Goal: Ask a question

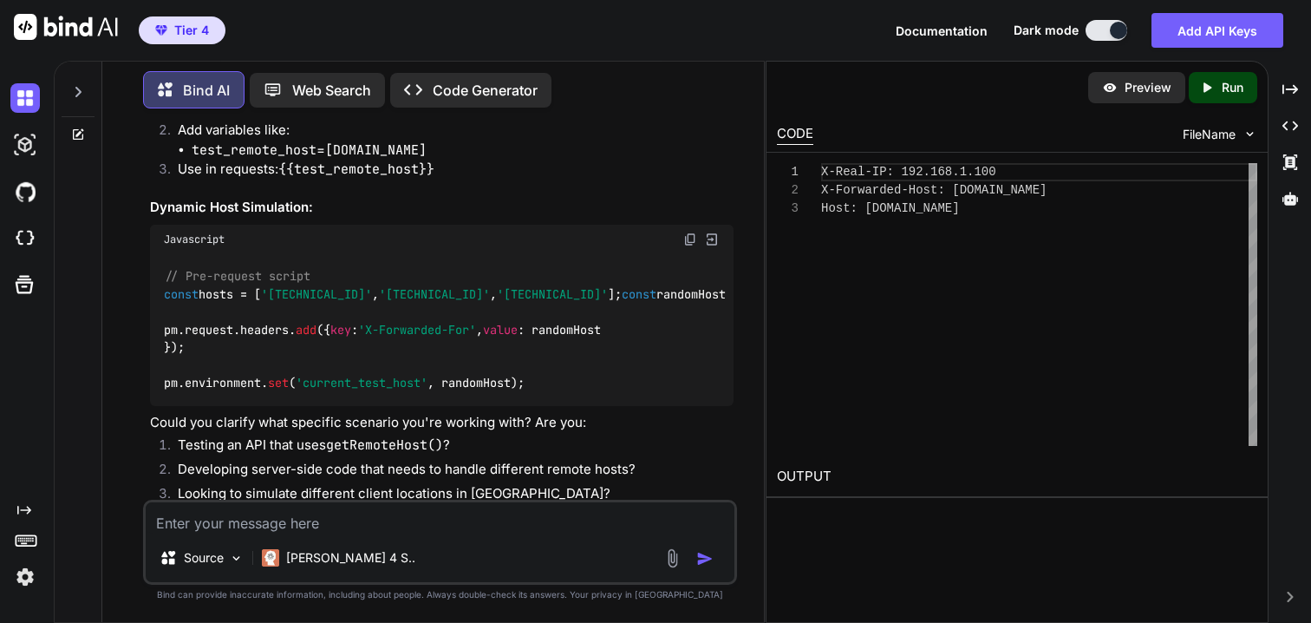
scroll to position [1934, 0]
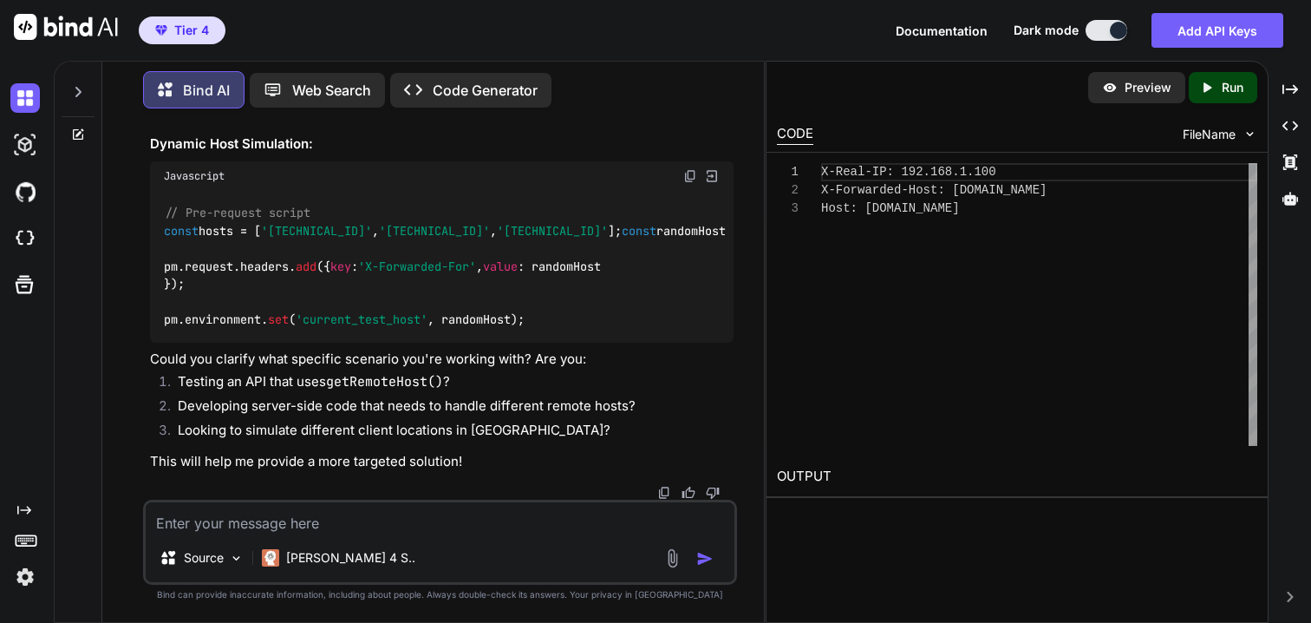
click at [82, 86] on icon at bounding box center [78, 92] width 14 height 14
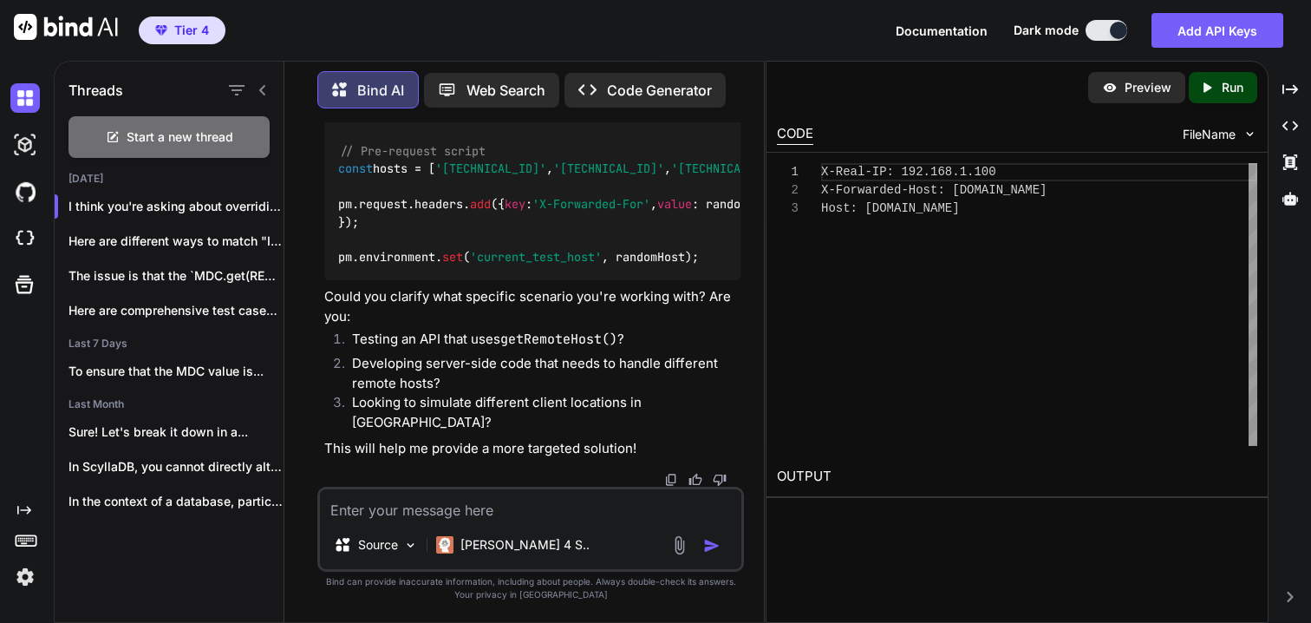
scroll to position [1973, 0]
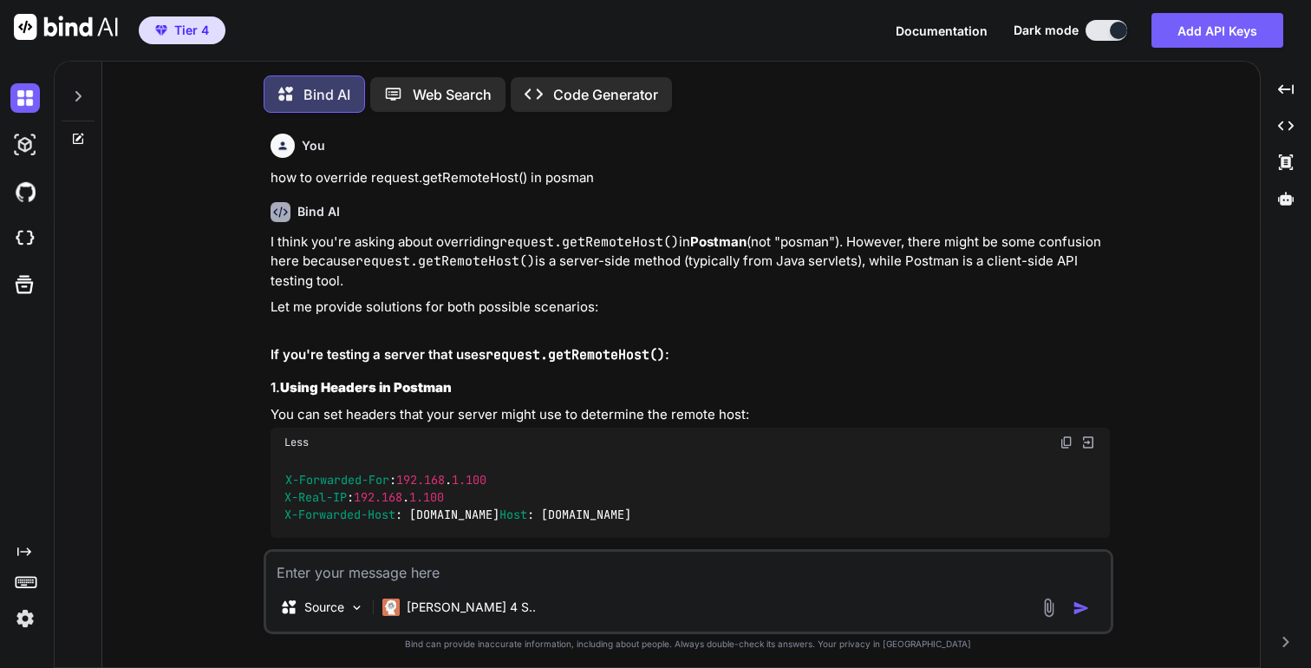
scroll to position [9, 0]
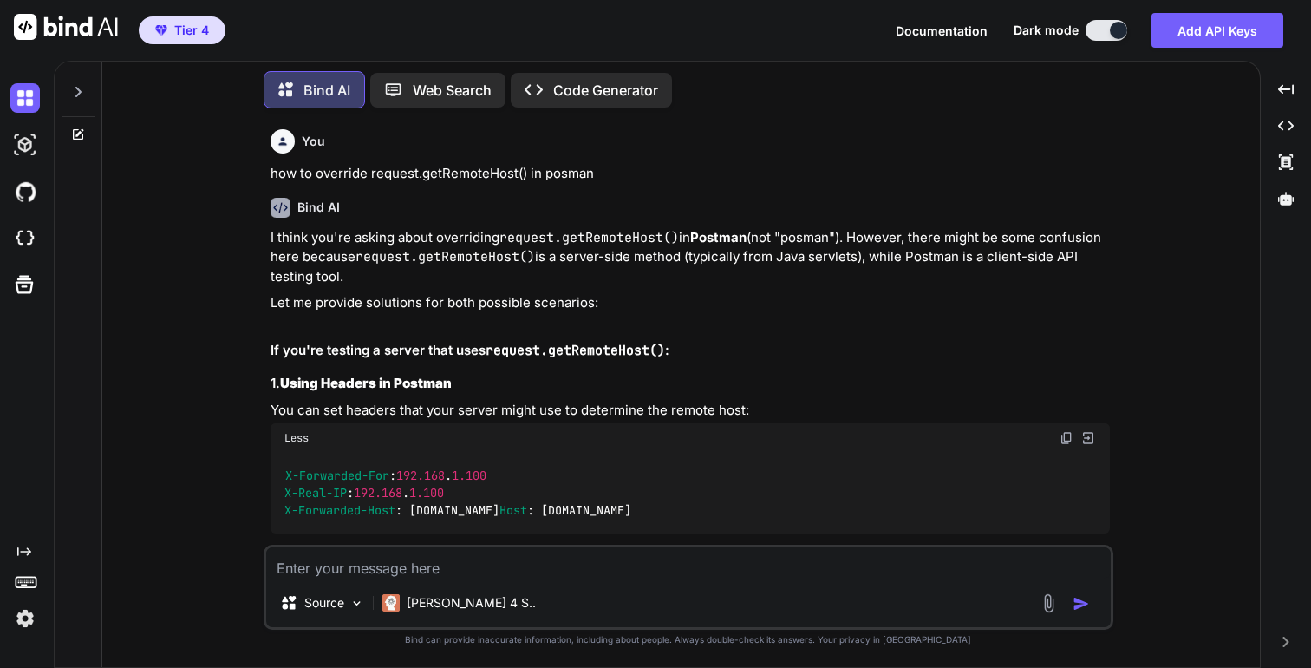
click at [77, 89] on icon at bounding box center [78, 92] width 14 height 14
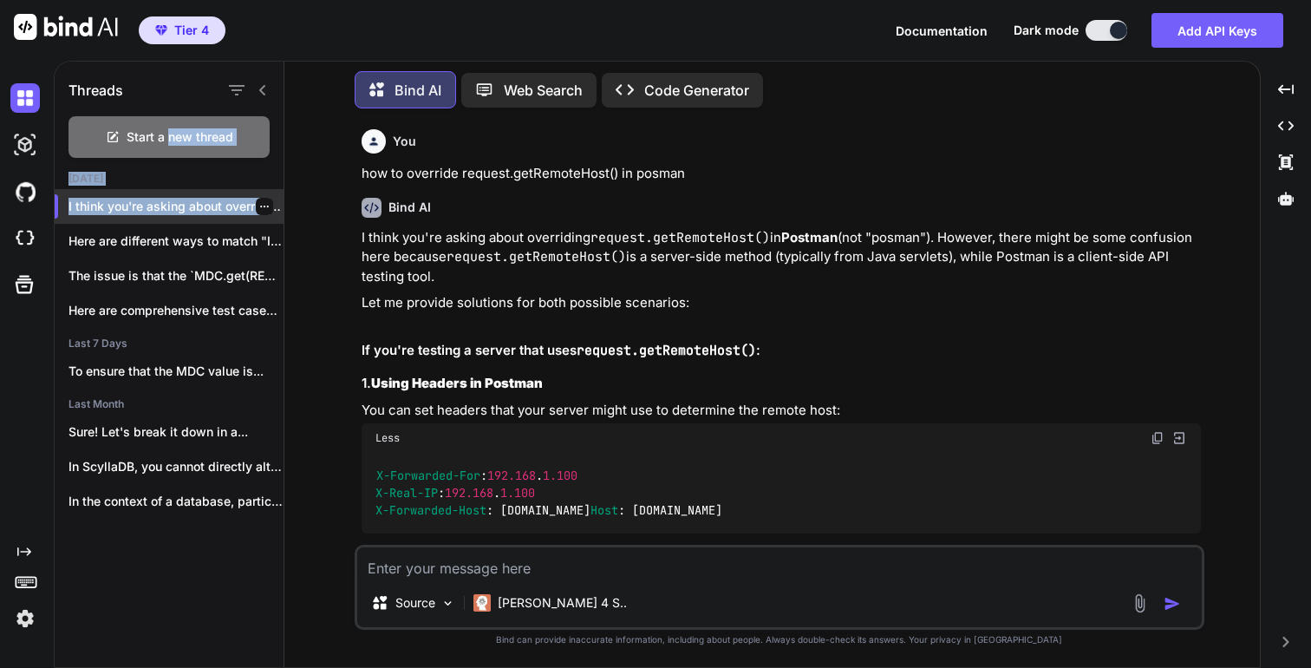
drag, startPoint x: 167, startPoint y: 139, endPoint x: 187, endPoint y: 213, distance: 76.6
click at [187, 213] on div "Threads Start a new thread Yesterday I think you're asking about overriding `re…" at bounding box center [169, 292] width 229 height 470
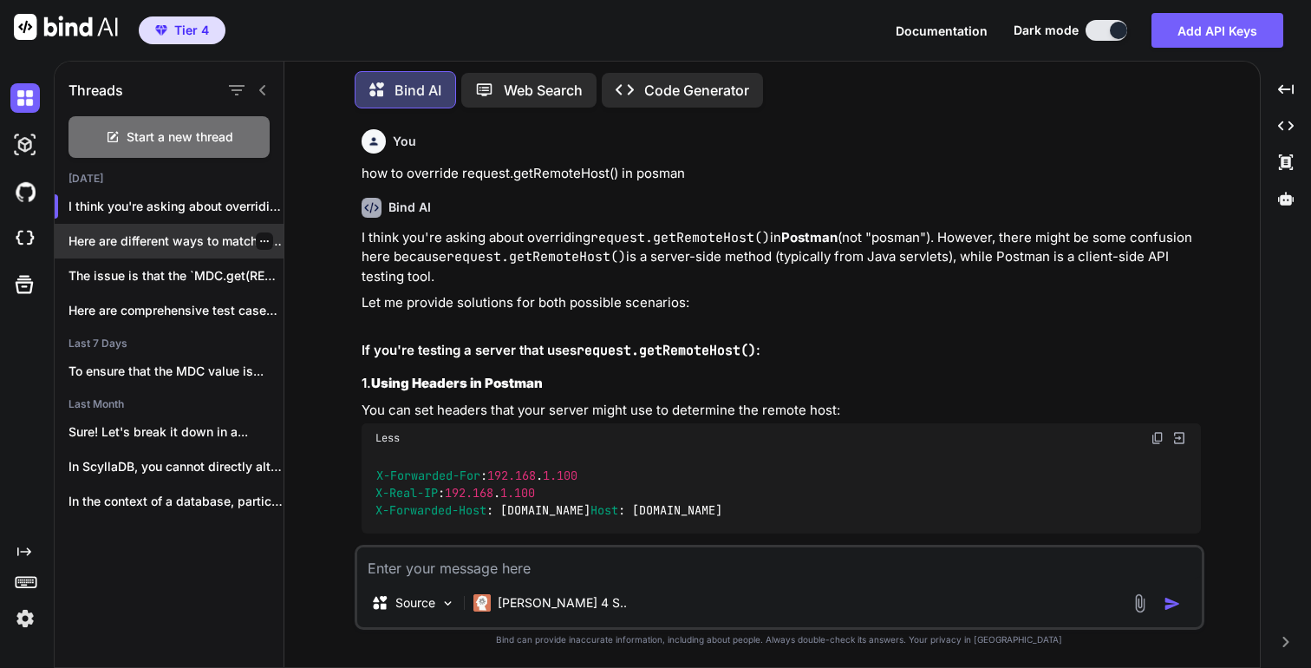
click at [189, 240] on p "Here are different ways to match "INSERT"..." at bounding box center [176, 240] width 215 height 17
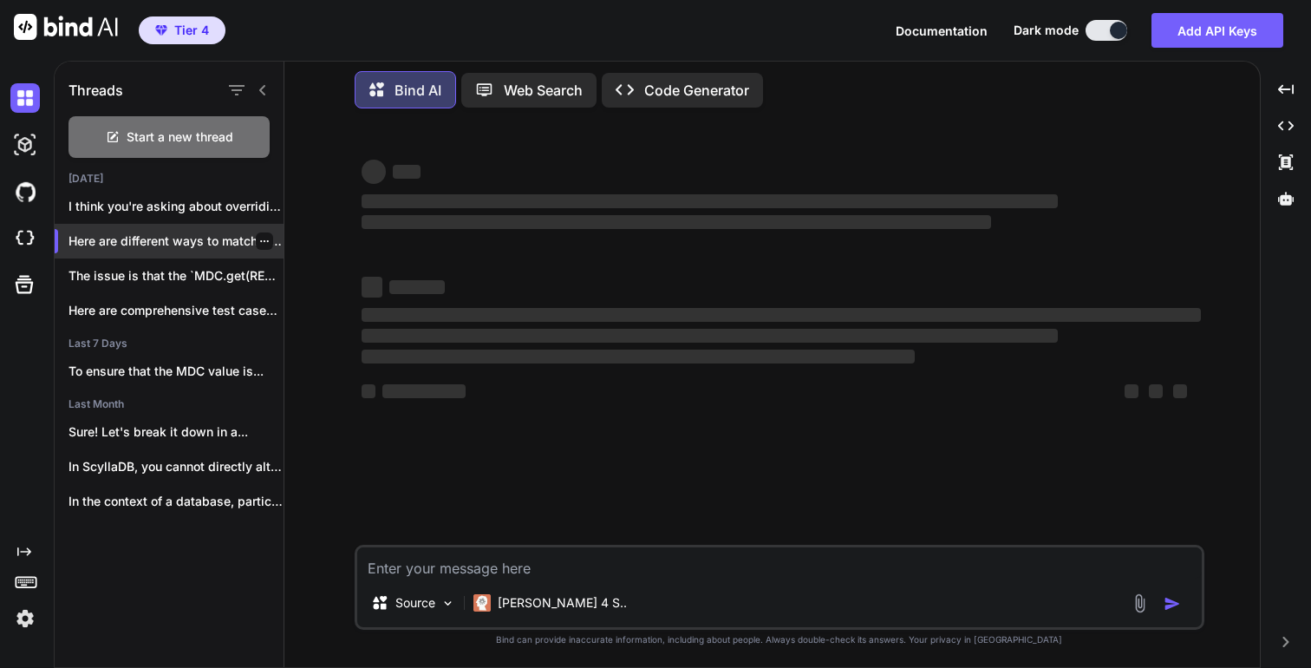
type textarea "x"
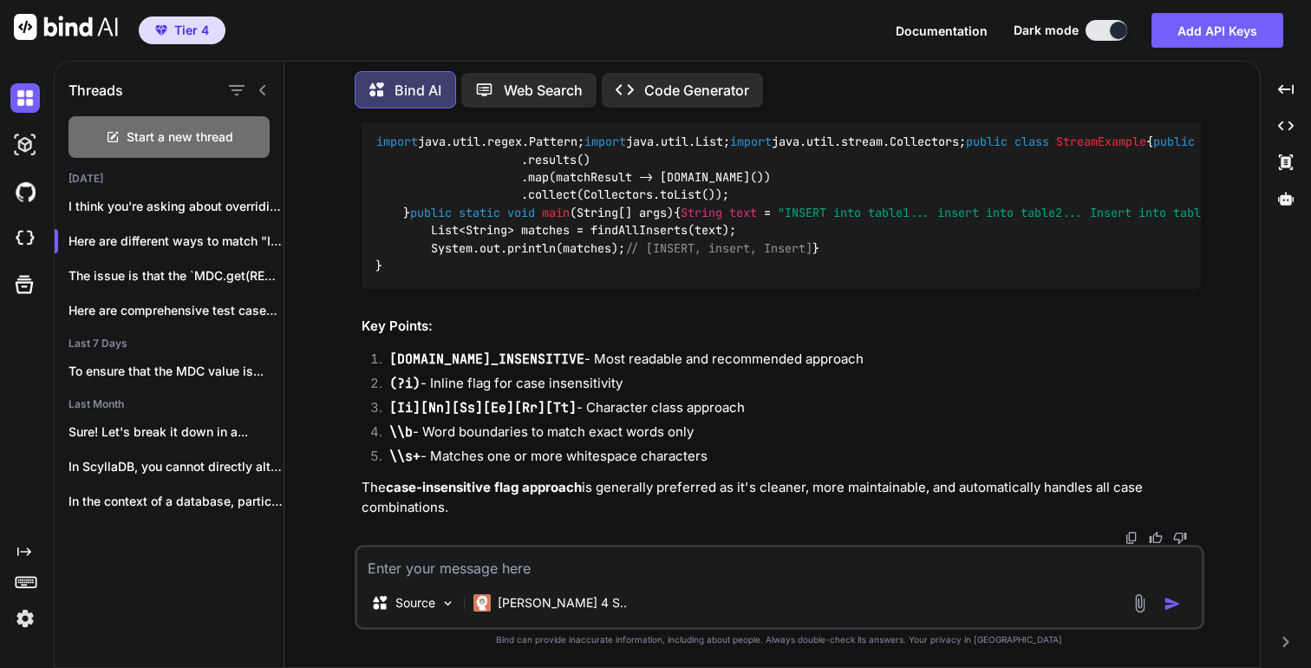
scroll to position [8644, 0]
click at [488, 579] on div "Source Claude 4 S.." at bounding box center [780, 587] width 850 height 85
click at [467, 565] on textarea at bounding box center [779, 562] width 845 height 31
type textarea "I"
type textarea "In above I want mask only student related value only"
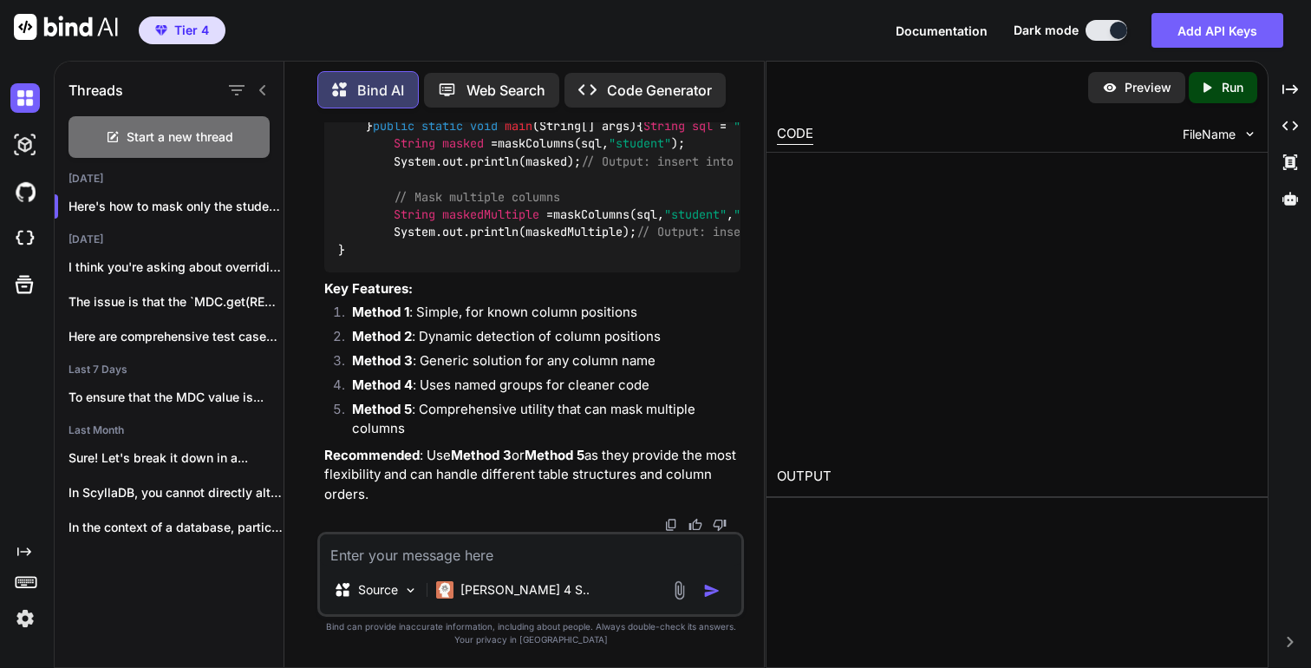
scroll to position [10372, 0]
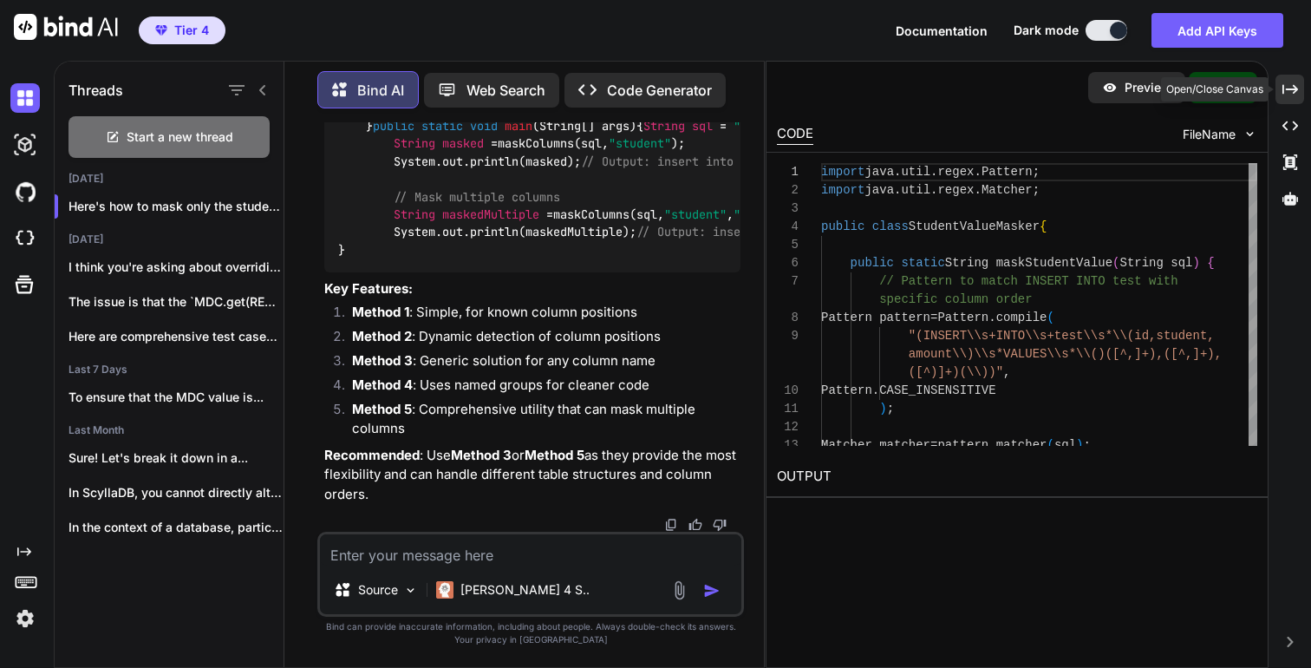
click at [1292, 85] on icon "Created with Pixso." at bounding box center [1291, 90] width 16 height 16
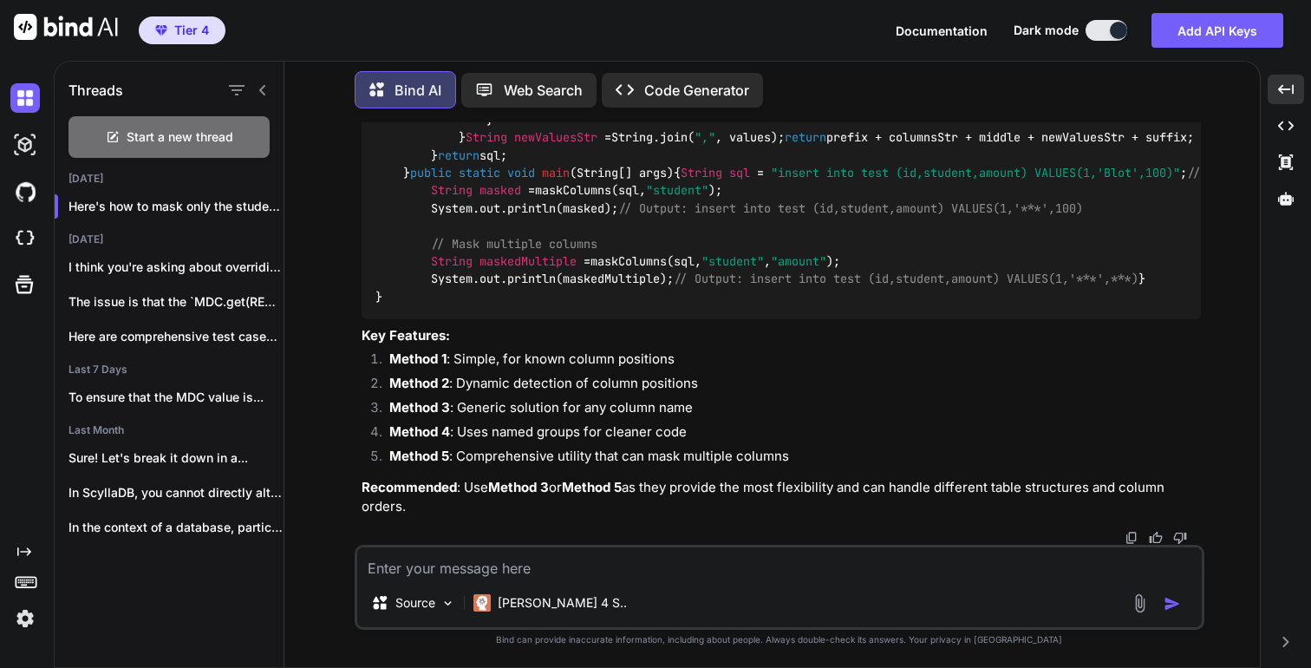
scroll to position [11119, 0]
click at [730, 574] on textarea at bounding box center [779, 562] width 845 height 31
copy span "email"
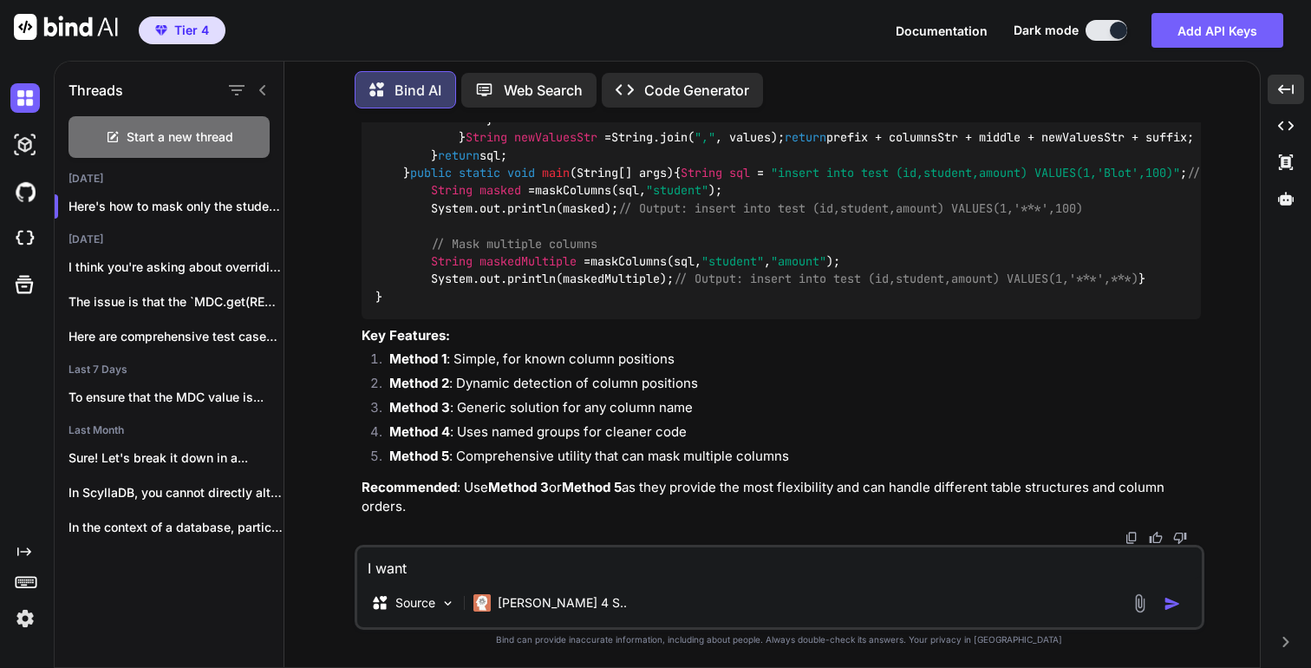
click at [526, 561] on textarea "I want" at bounding box center [779, 562] width 845 height 31
paste textarea "email"
type textarea "I want email also in above code"
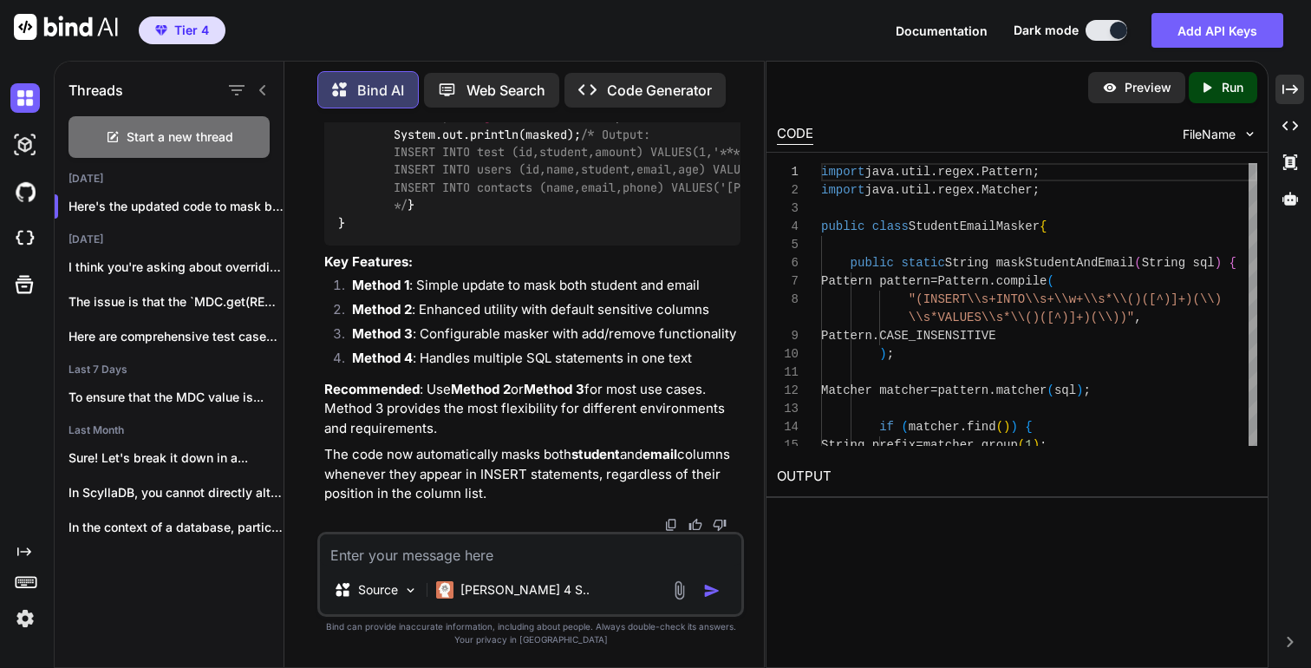
scroll to position [16337, 0]
click at [1287, 82] on icon "Created with Pixso." at bounding box center [1291, 90] width 16 height 16
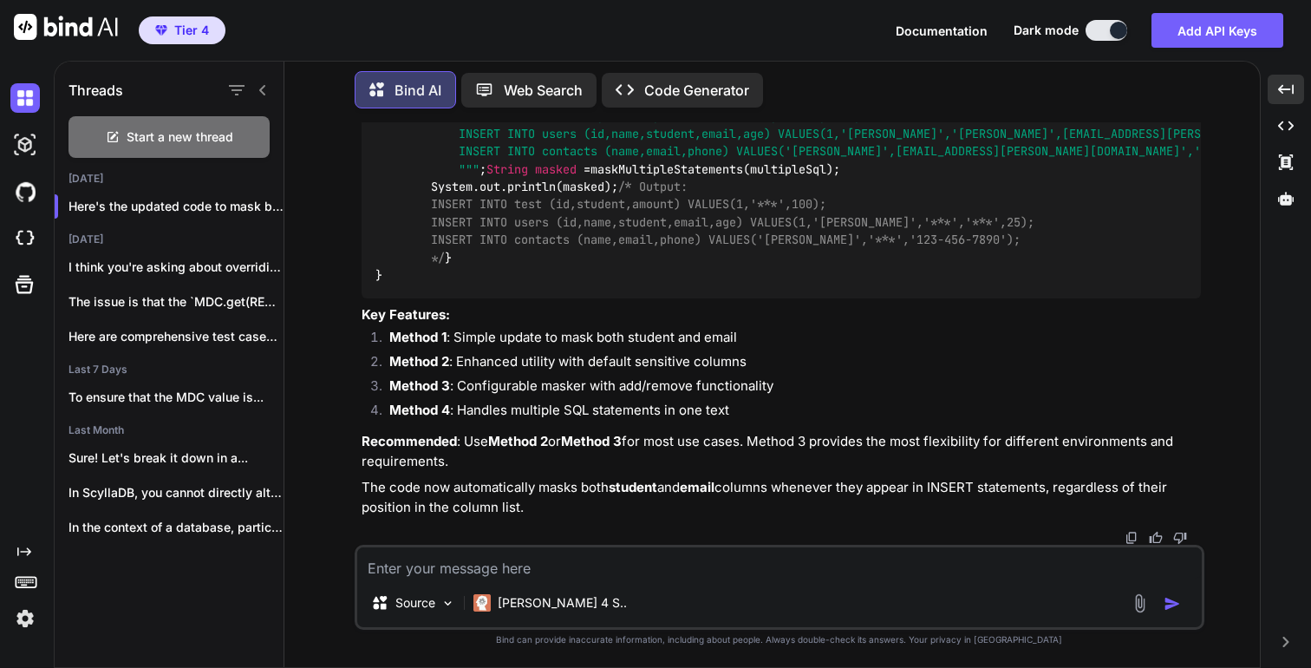
scroll to position [13962, 0]
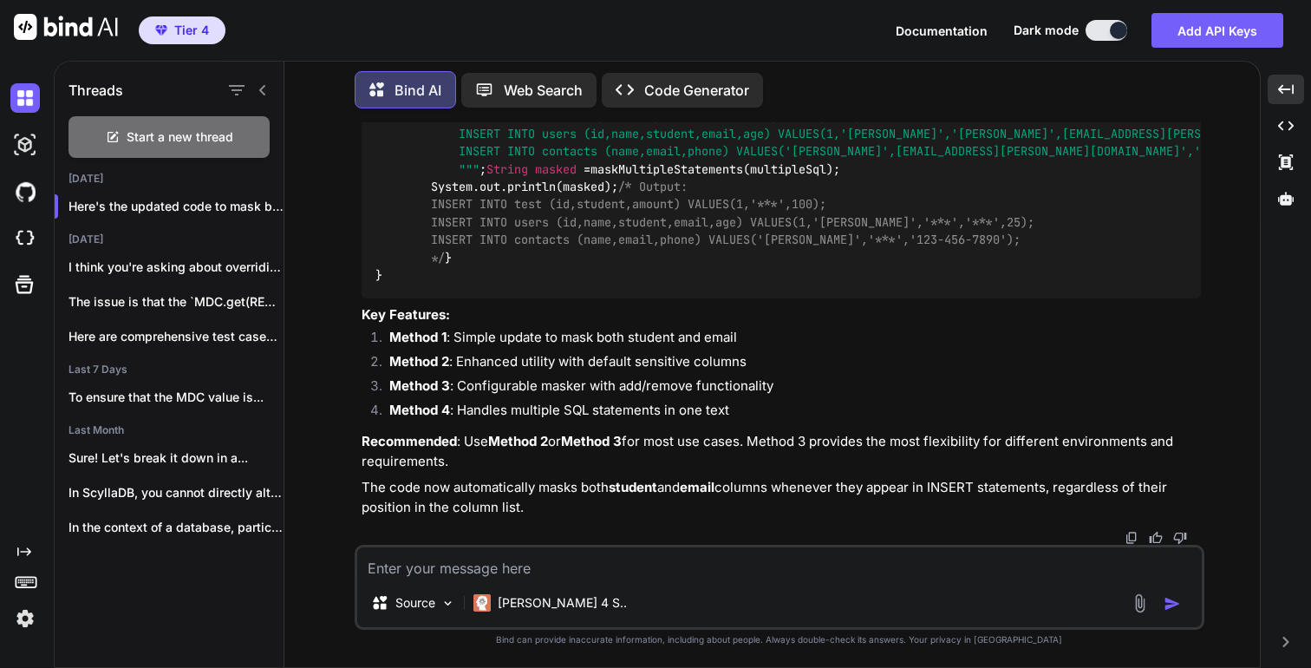
copy code "columnsToMask"
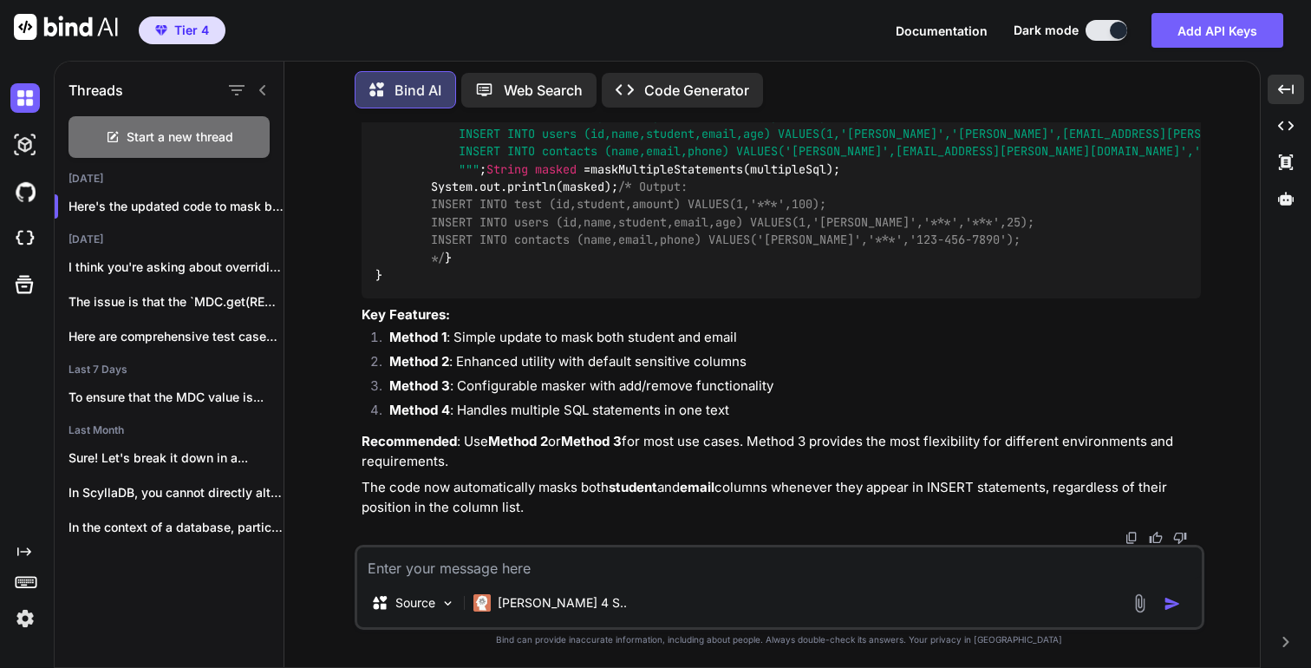
drag, startPoint x: 978, startPoint y: 188, endPoint x: 470, endPoint y: 193, distance: 507.4
copy span "(INSERT\\s+INTO\\s+\\w+\\s*\\()([^)]+)(\\)\\s*VALUES\\s*\\()([^)]+)(\\))"
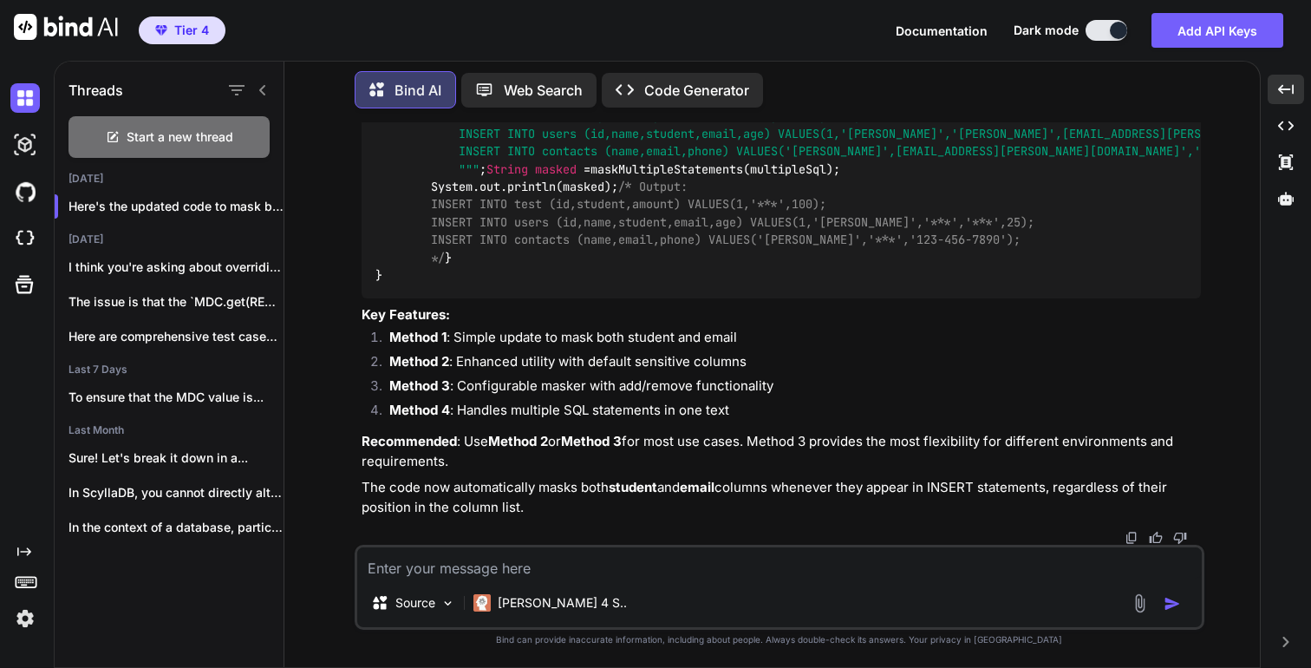
drag, startPoint x: 439, startPoint y: 434, endPoint x: 414, endPoint y: 290, distance: 146.2
copy code "public static String maskColumns (String sql, String... columnsToMask) { List<S…"
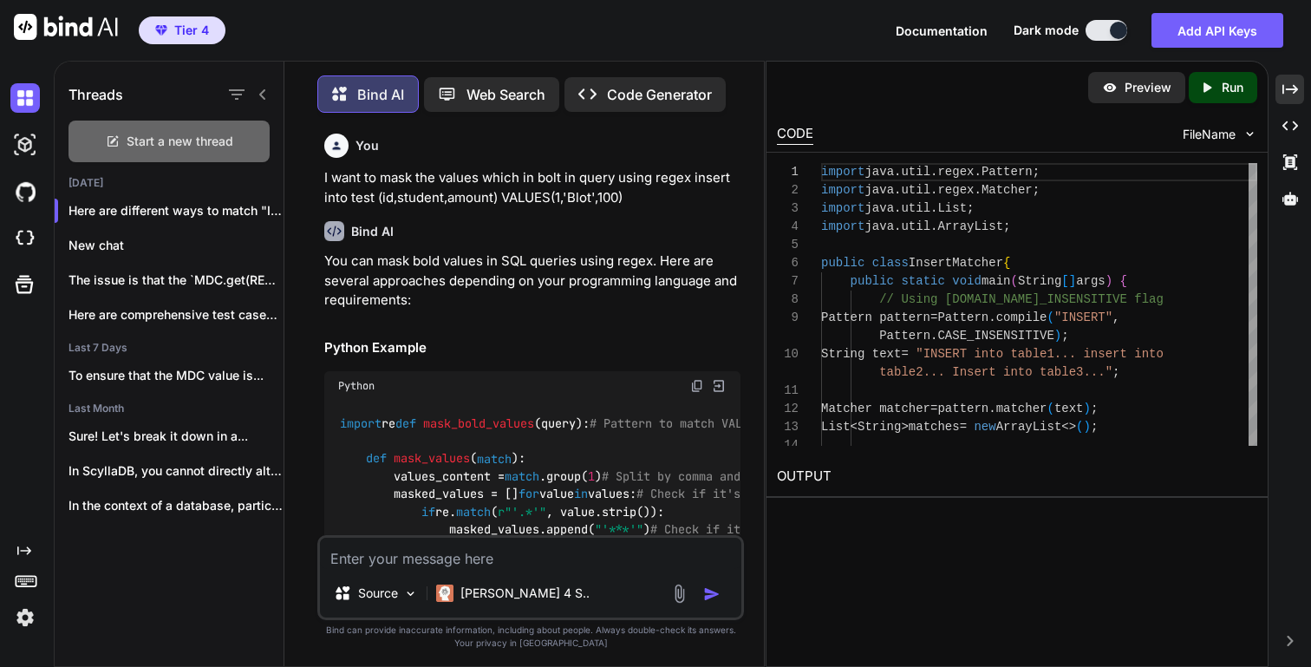
scroll to position [5877, 0]
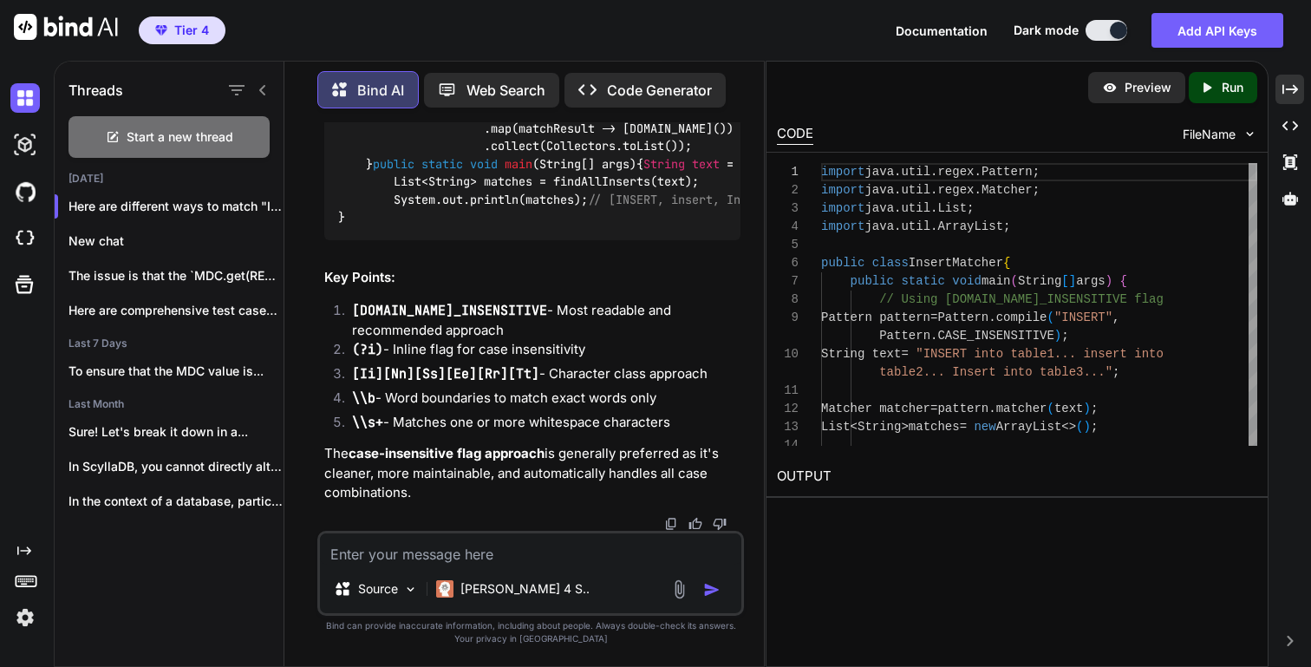
type textarea "x"
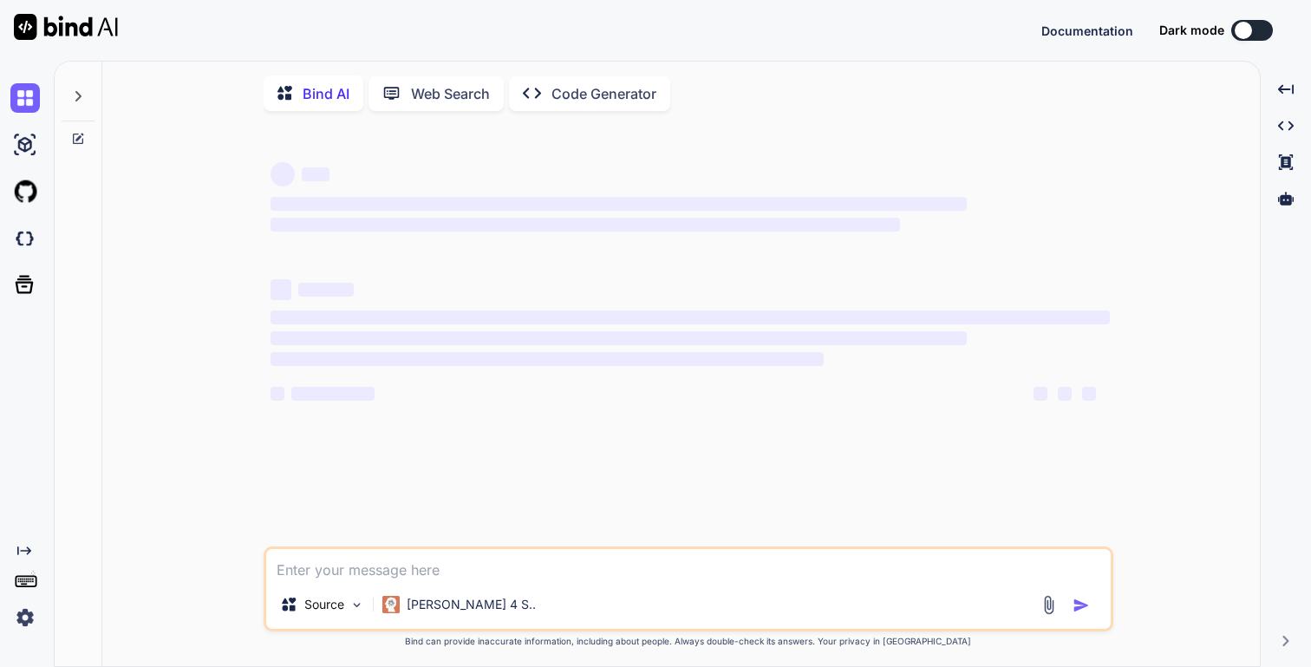
type textarea "x"
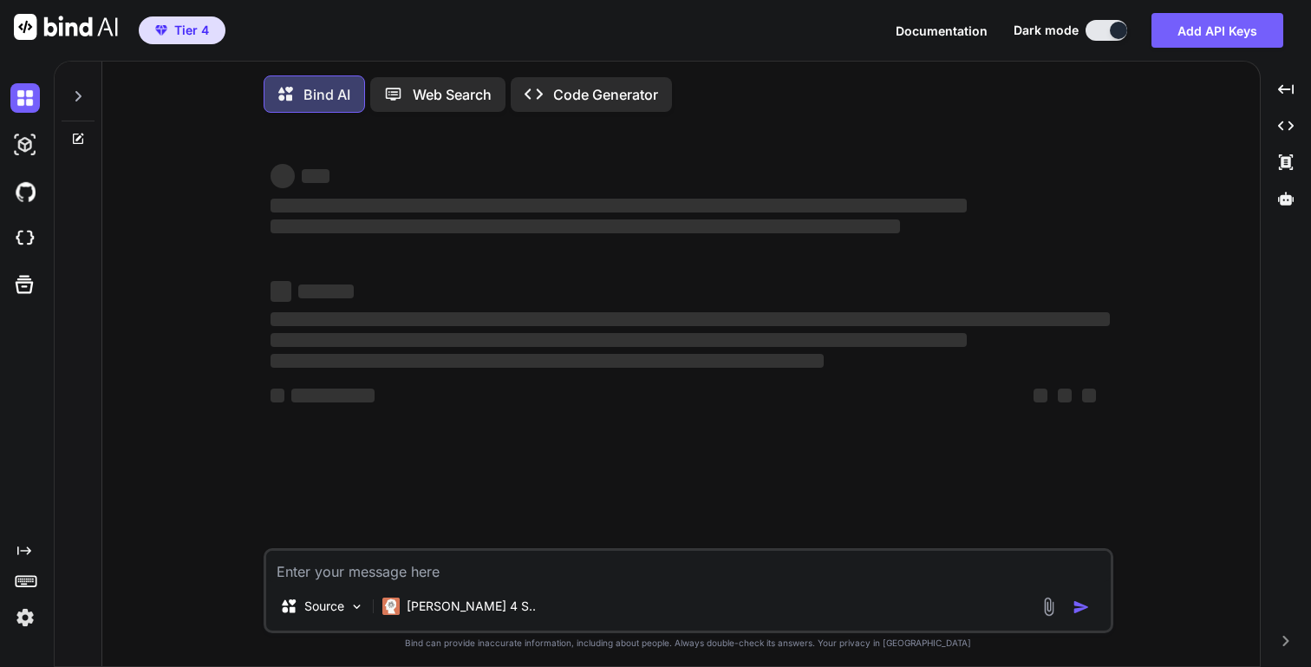
click at [363, 571] on textarea at bounding box center [688, 566] width 845 height 31
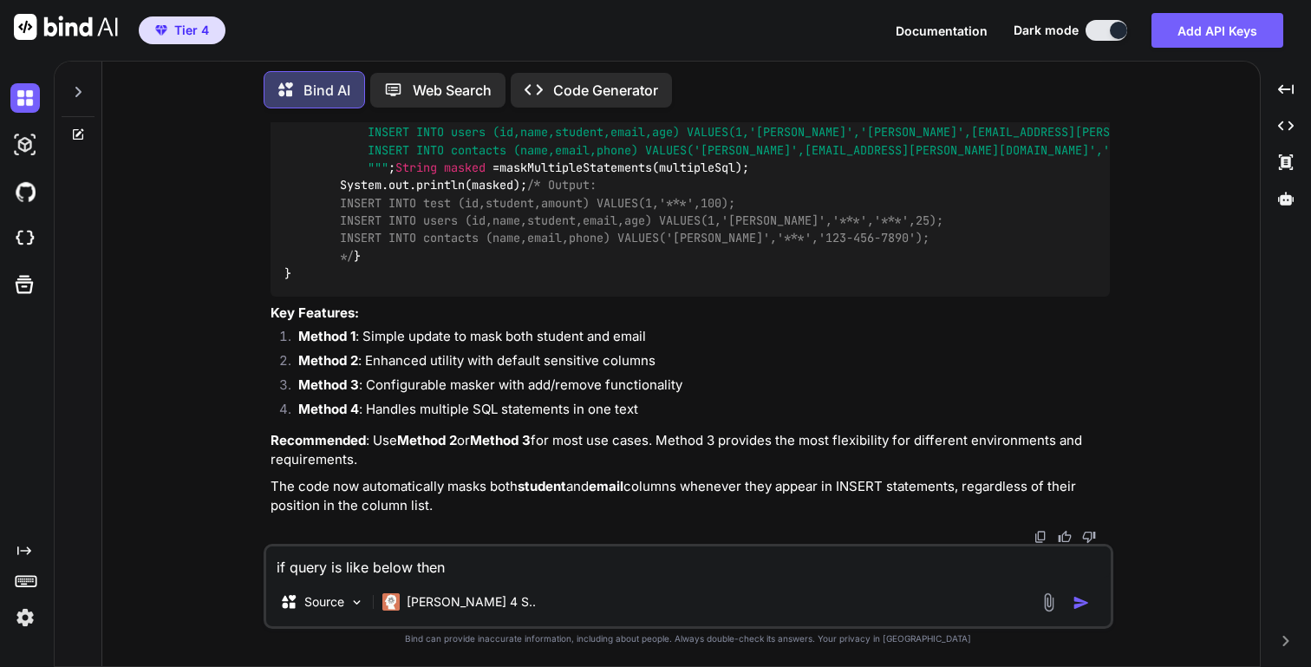
scroll to position [16539, 0]
drag, startPoint x: 337, startPoint y: 256, endPoint x: 739, endPoint y: 248, distance: 402.5
copy span "insert into test (id,student,amount) VALUES(1,'***',100)"
click at [548, 597] on div "Source Claude 4 S.." at bounding box center [688, 606] width 845 height 42
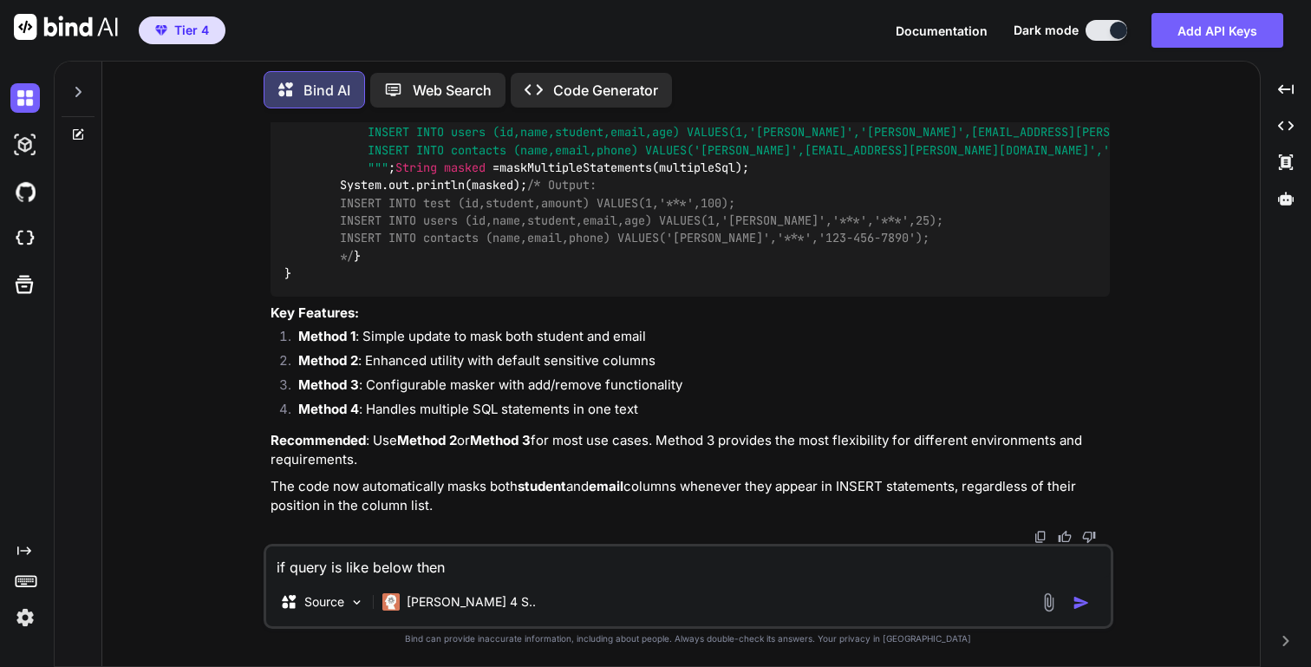
drag, startPoint x: 338, startPoint y: 394, endPoint x: 985, endPoint y: 393, distance: 647.1
copy span "INSERT INTO contacts (name,email,phone,ssn) VALUES('[PERSON_NAME]','REDACTED','…"
click at [520, 571] on textarea "if query is like below then" at bounding box center [688, 561] width 845 height 31
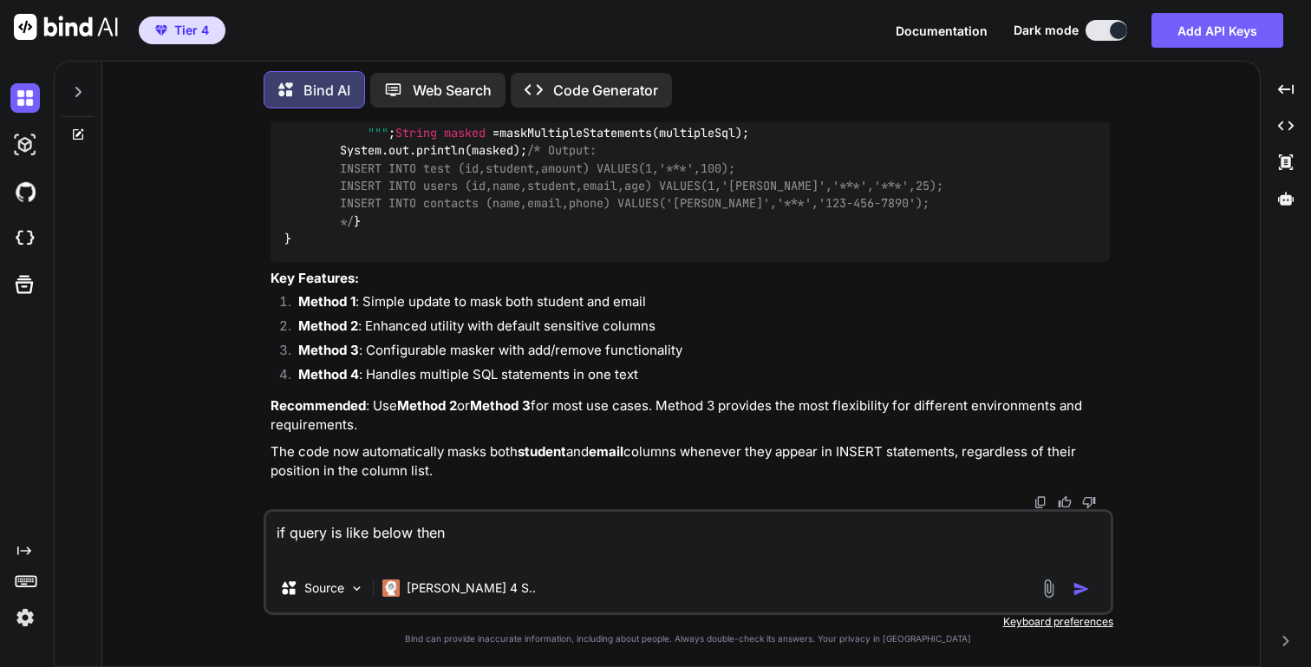
paste textarea "INSERT INTO contacts (name,email,phone,ssn) VALUES('[PERSON_NAME]','REDACTED','…"
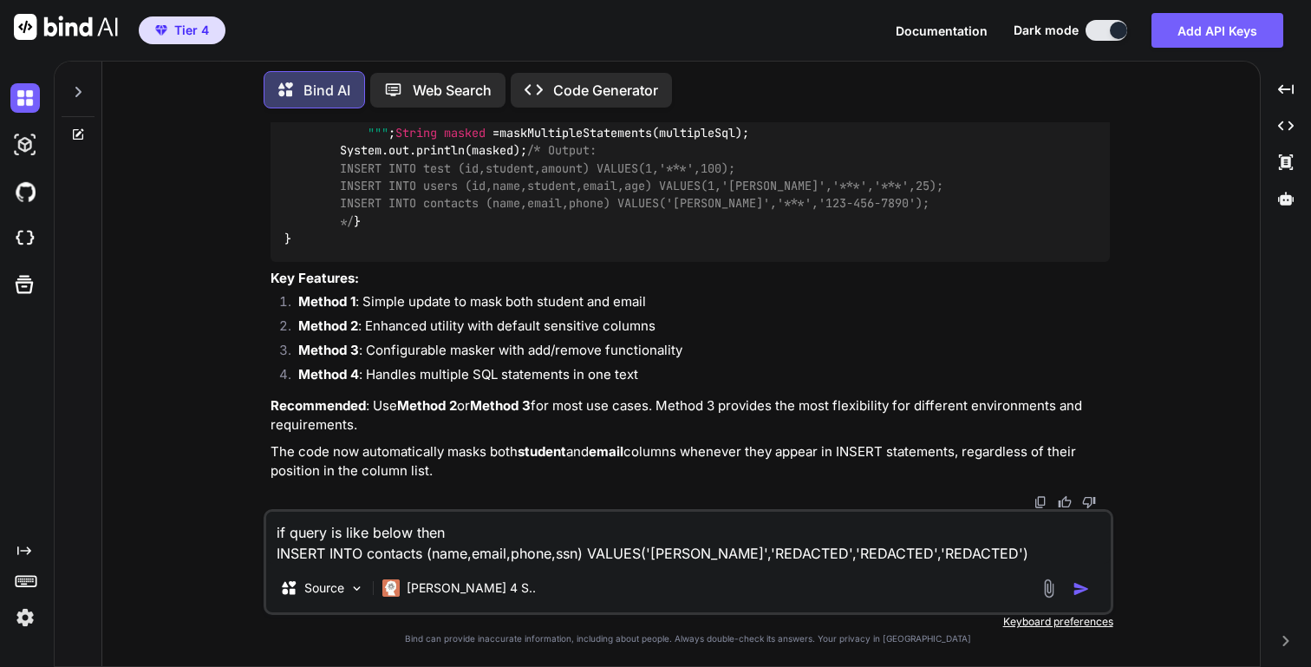
click at [648, 556] on textarea "if query is like below then INSERT INTO contacts (name,email,phone,ssn) VALUES(…" at bounding box center [688, 538] width 845 height 52
type textarea "if query is like below then INSERT INTO contacts (name,email,phone,ssn) VALUES(…"
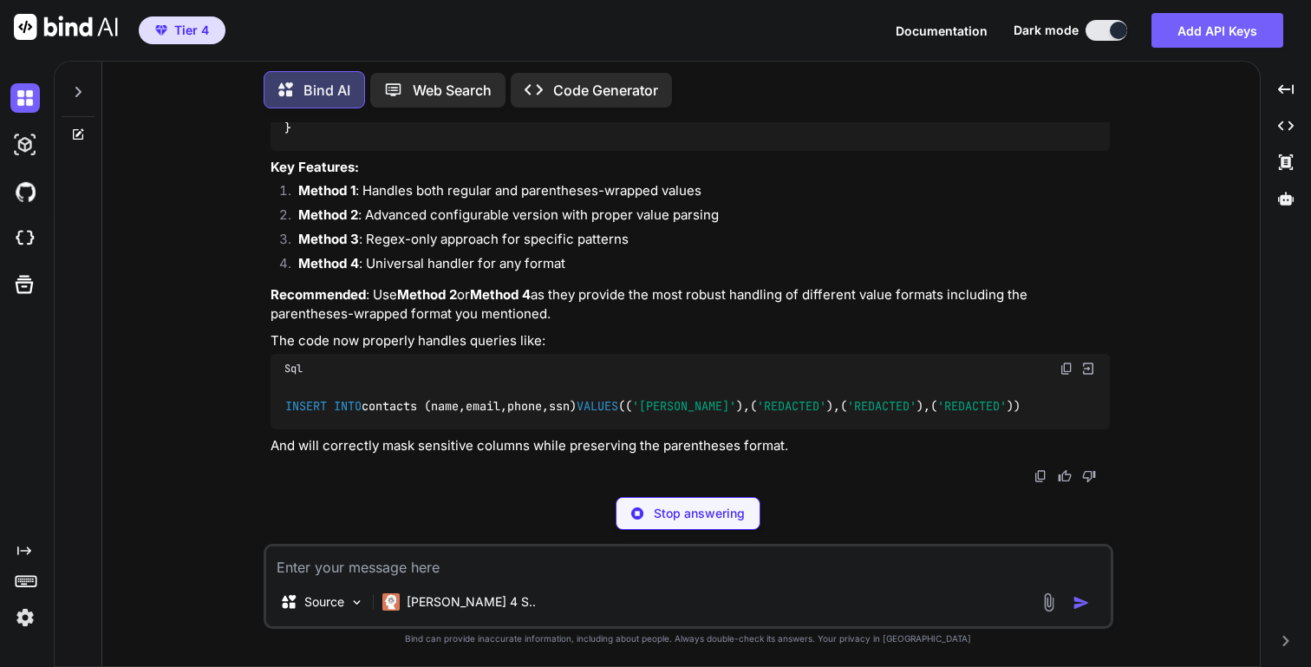
scroll to position [15801, 0]
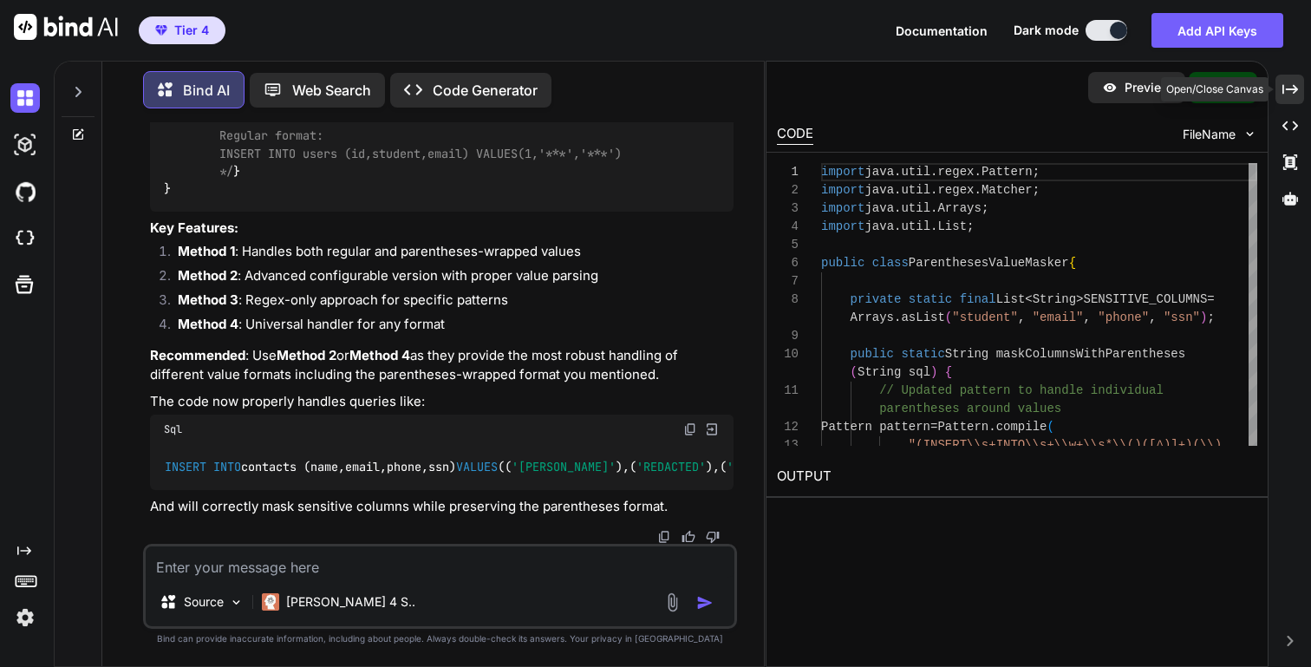
click at [1295, 91] on icon at bounding box center [1291, 89] width 16 height 10
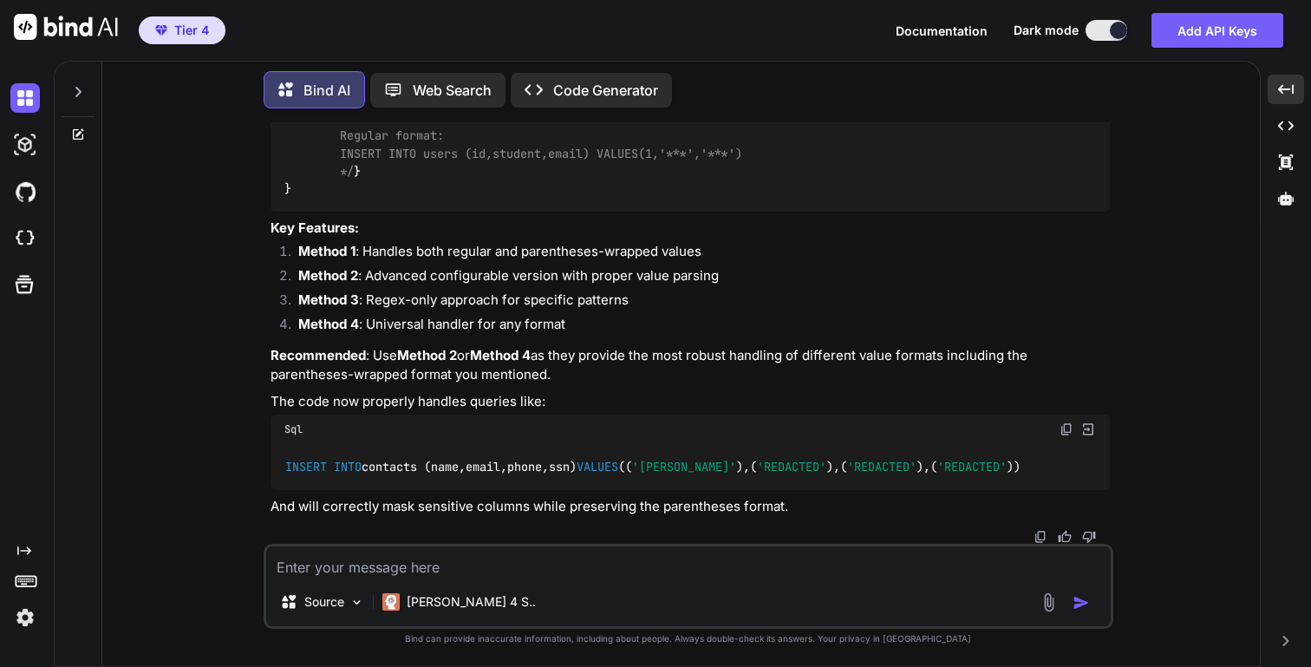
scroll to position [26750, 0]
click at [467, 568] on textarea at bounding box center [688, 561] width 845 height 31
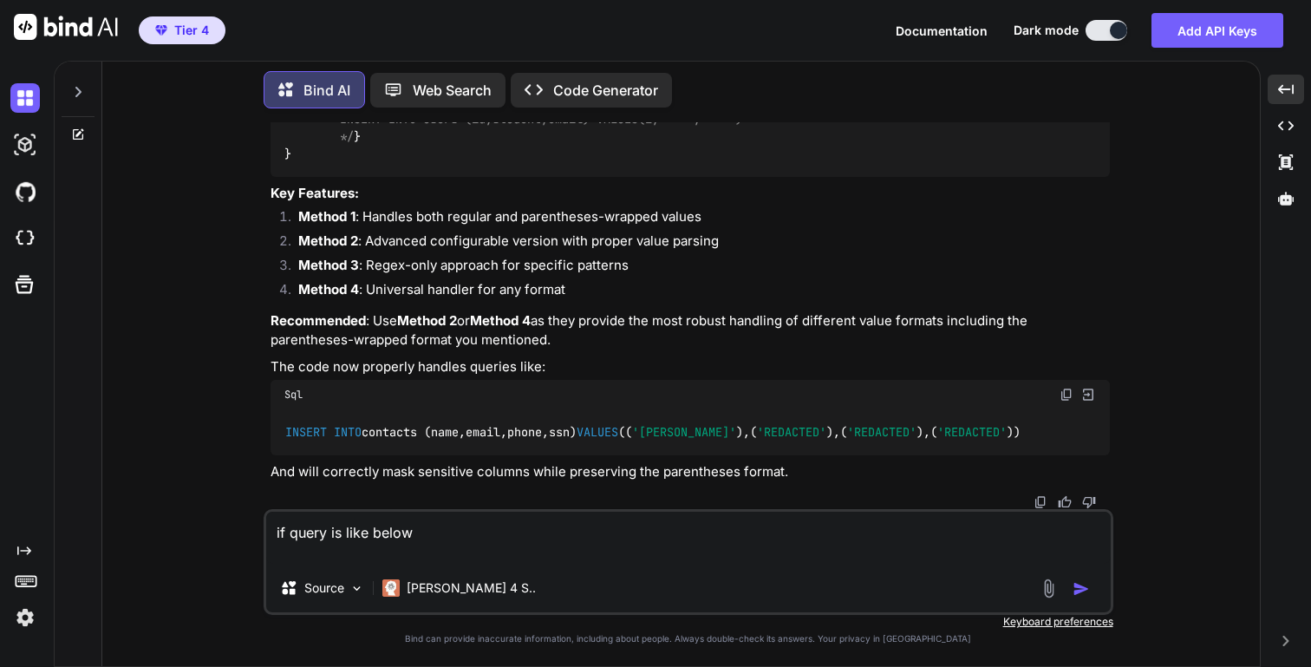
paste textarea "DO UPDATE SET total_amount"
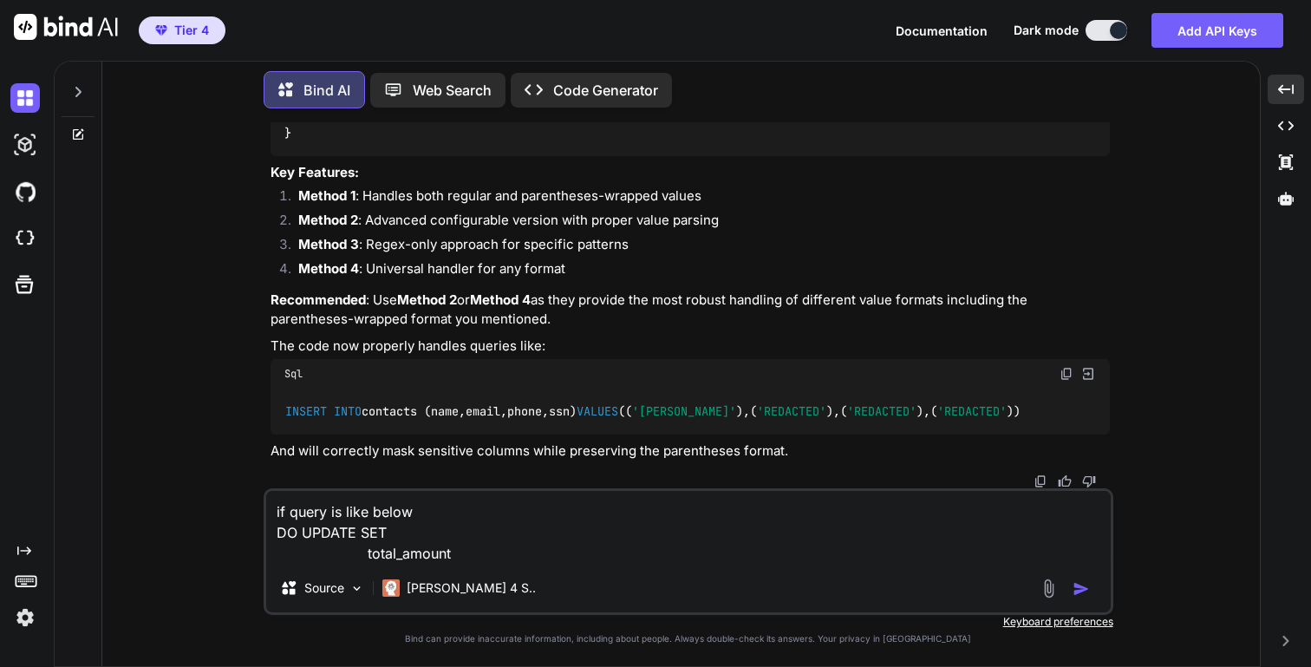
click at [291, 419] on span "INSERT INTO" at bounding box center [323, 411] width 76 height 16
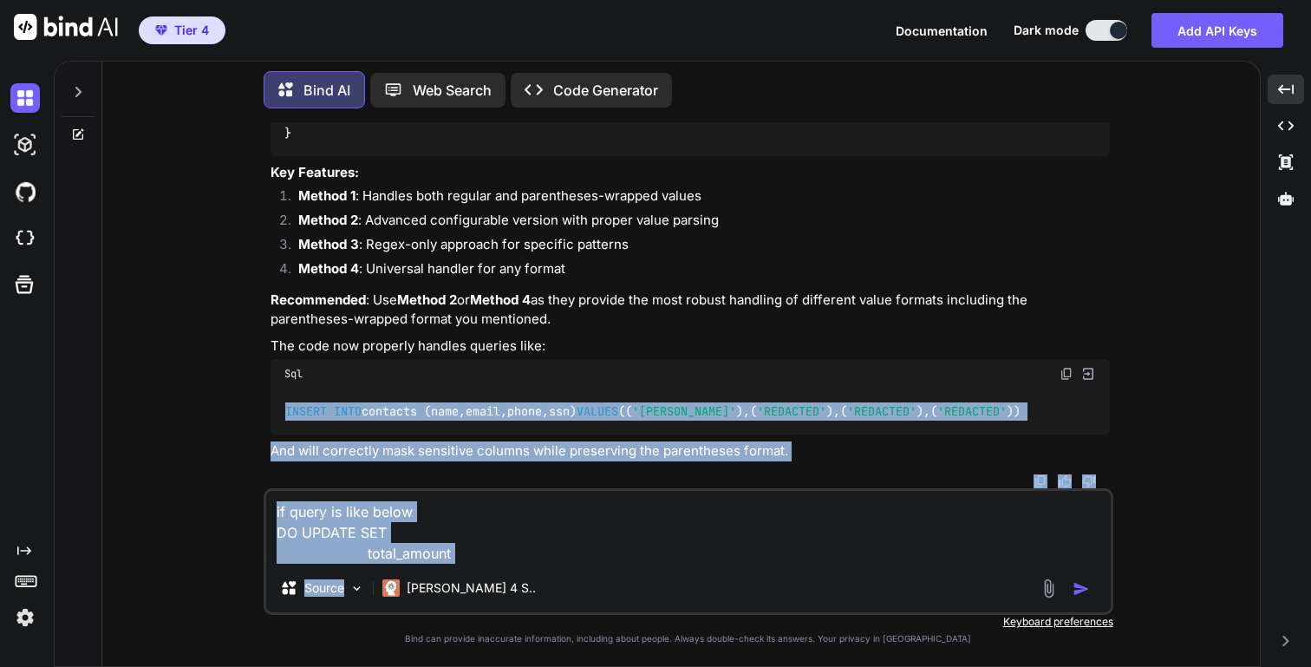
scroll to position [26805, 0]
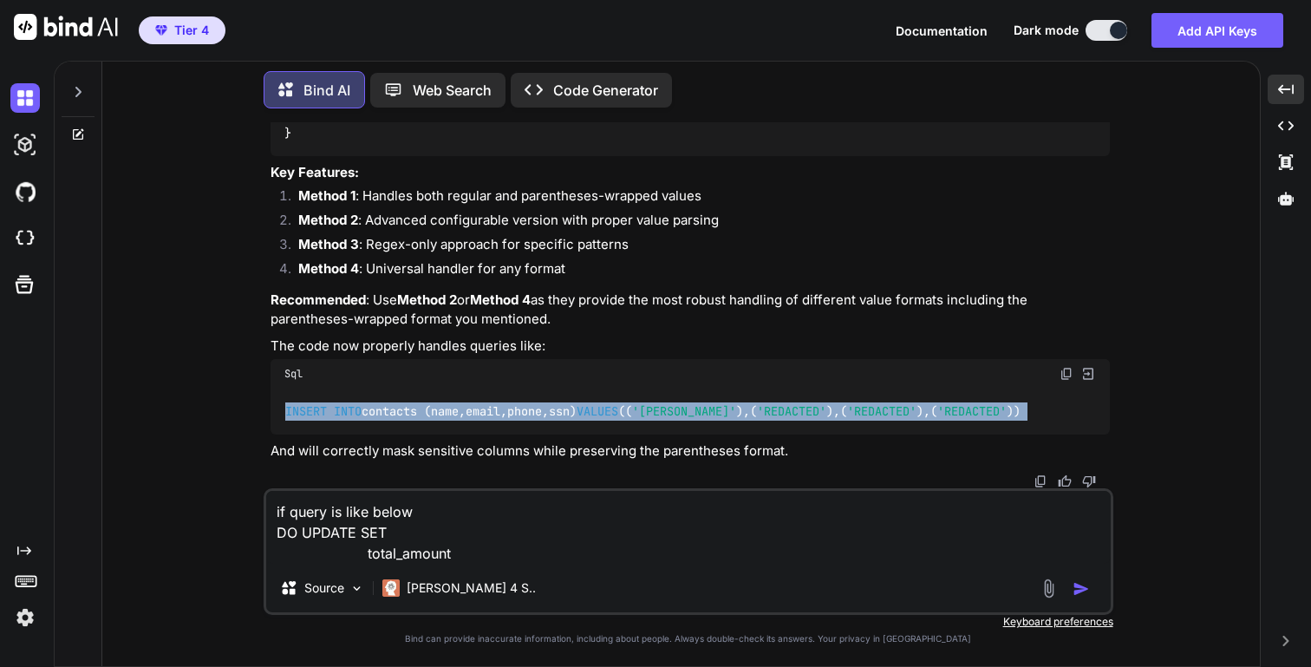
drag, startPoint x: 291, startPoint y: 463, endPoint x: 997, endPoint y: 413, distance: 707.0
click at [997, 413] on div "INSERT INTO contacts (name,email,phone,ssn) VALUES (( '[PERSON_NAME]' ),( 'REDA…" at bounding box center [691, 411] width 840 height 45
copy div "INSERT INTO contacts (name,email,phone,ssn) VALUES (( '[PERSON_NAME]' ),( 'REDA…"
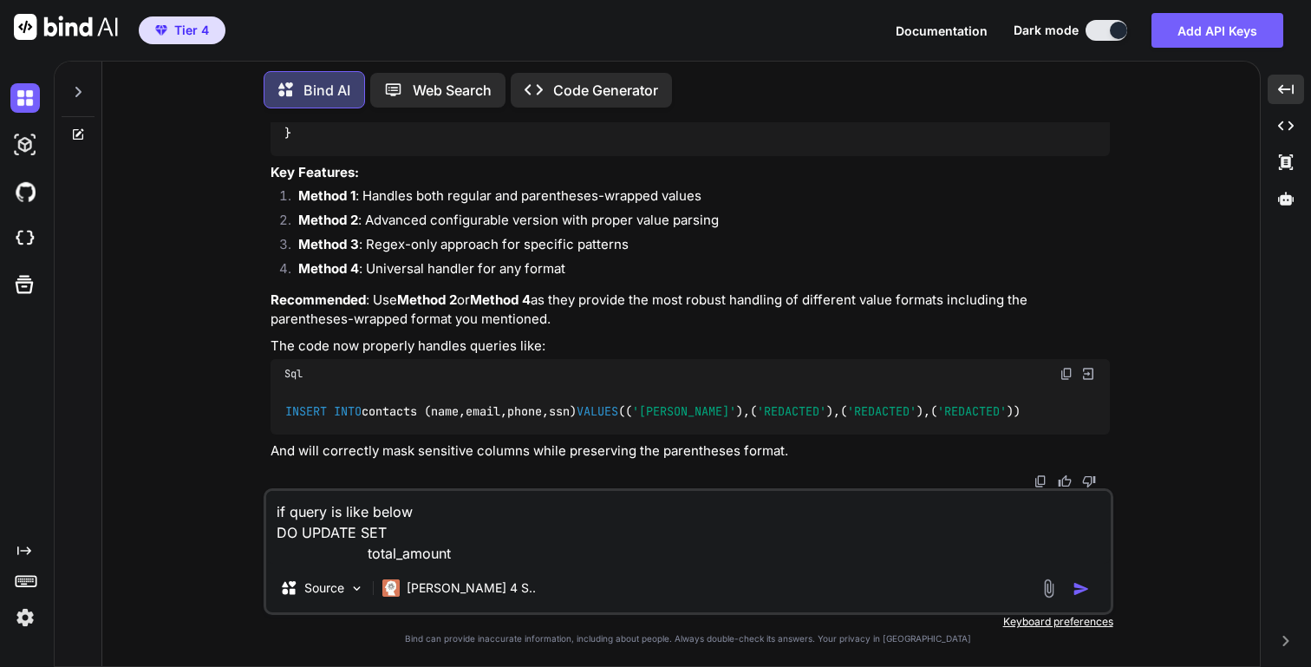
click at [276, 534] on textarea "if query is like below DO UPDATE SET total_amount" at bounding box center [688, 527] width 845 height 73
paste textarea "INSERT INTO contacts (name,email,phone,ssn) VALUES(('[PERSON_NAME]'),('REDACTED…"
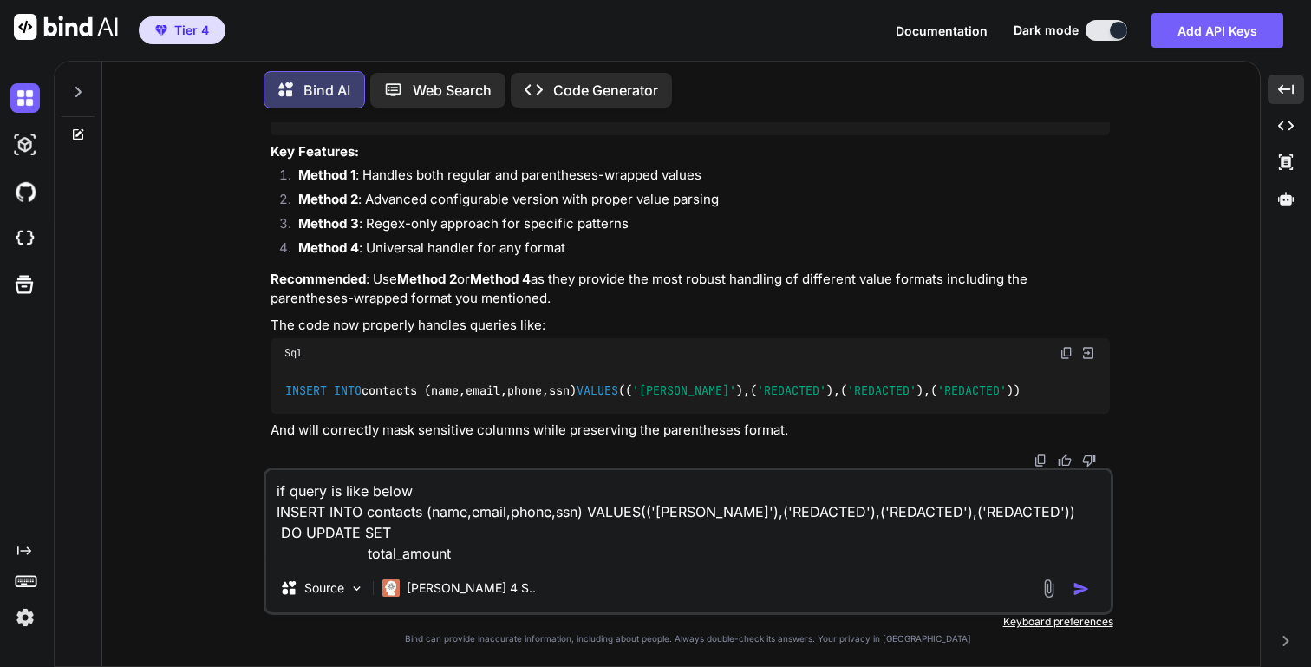
click at [1005, 508] on textarea "if query is like below INSERT INTO contacts (name,email,phone,ssn) VALUES(('[PE…" at bounding box center [688, 517] width 845 height 94
paste textarea "ON CONFLICT("
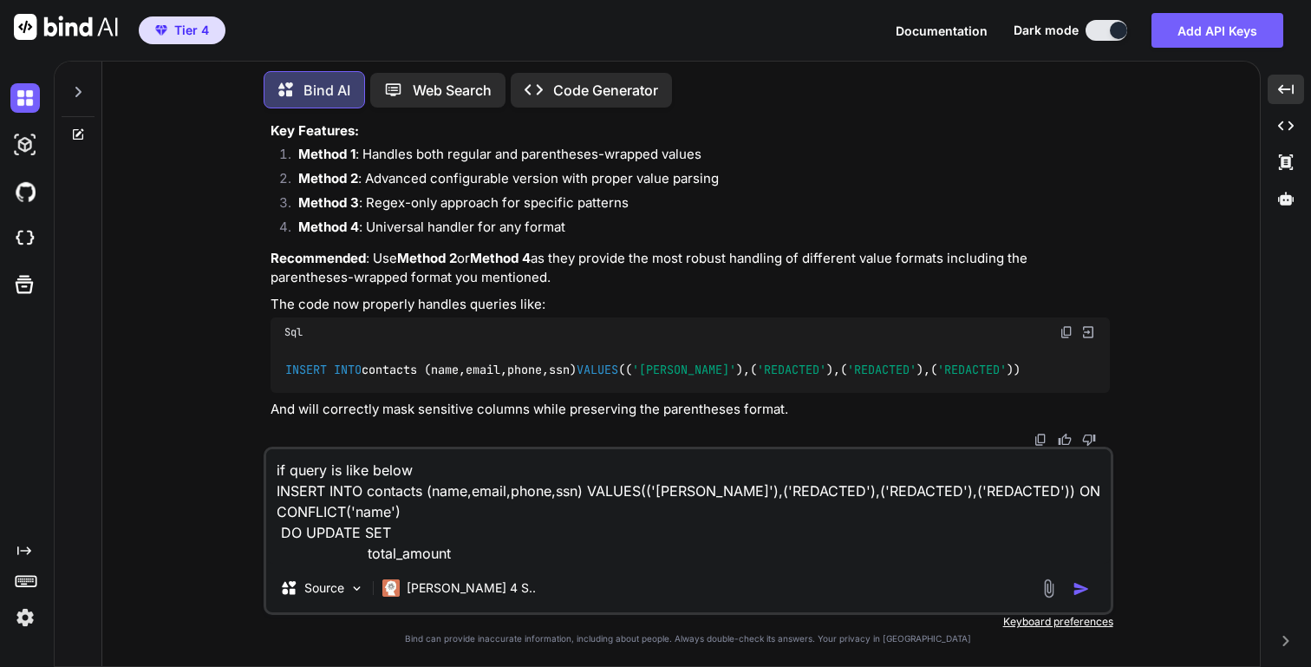
click at [531, 491] on textarea "if query is like below INSERT INTO contacts (name,email,phone,ssn) VALUES(('[PE…" at bounding box center [688, 506] width 845 height 114
click at [393, 560] on textarea "if query is like below INSERT INTO contacts (name,email,phone,ssn) VALUES(('[PE…" at bounding box center [688, 506] width 845 height 114
click at [407, 557] on textarea "if query is like below INSERT INTO contacts (name,email,phone,ssn) VALUES(('[PE…" at bounding box center [688, 506] width 845 height 114
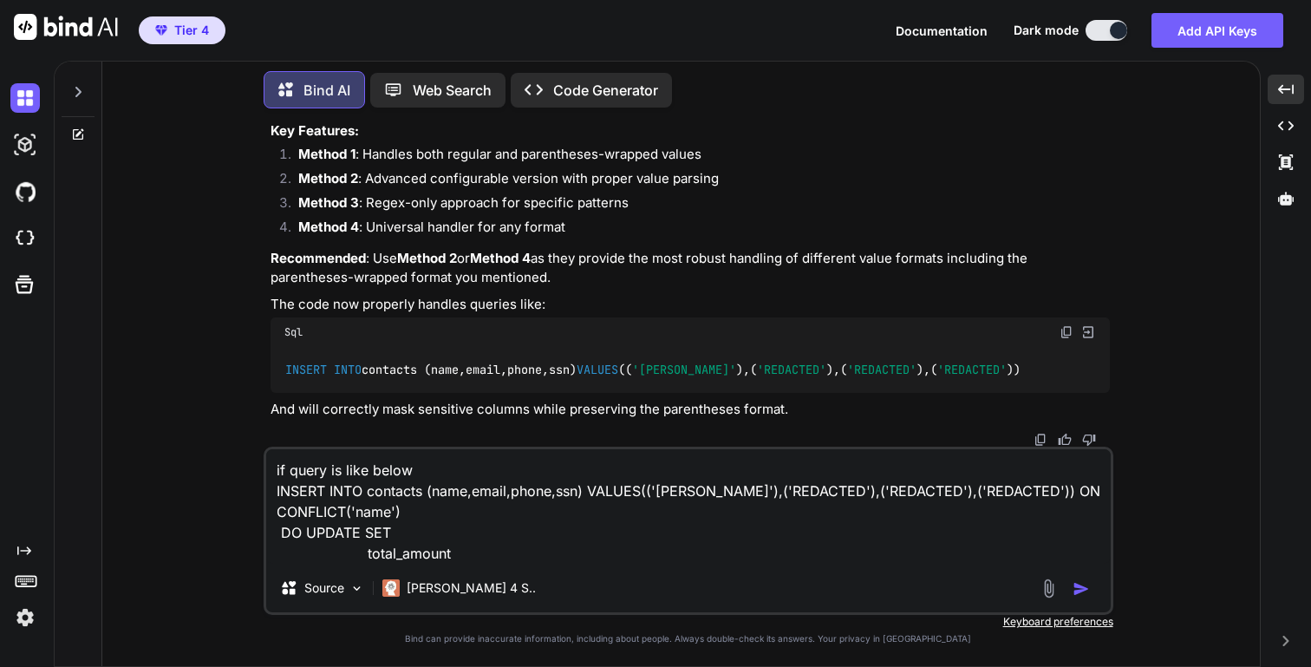
paste textarea "phone"
type textarea "if query is like below INSERT INTO contacts (name,email,phone,ssn) VALUES(('[PE…"
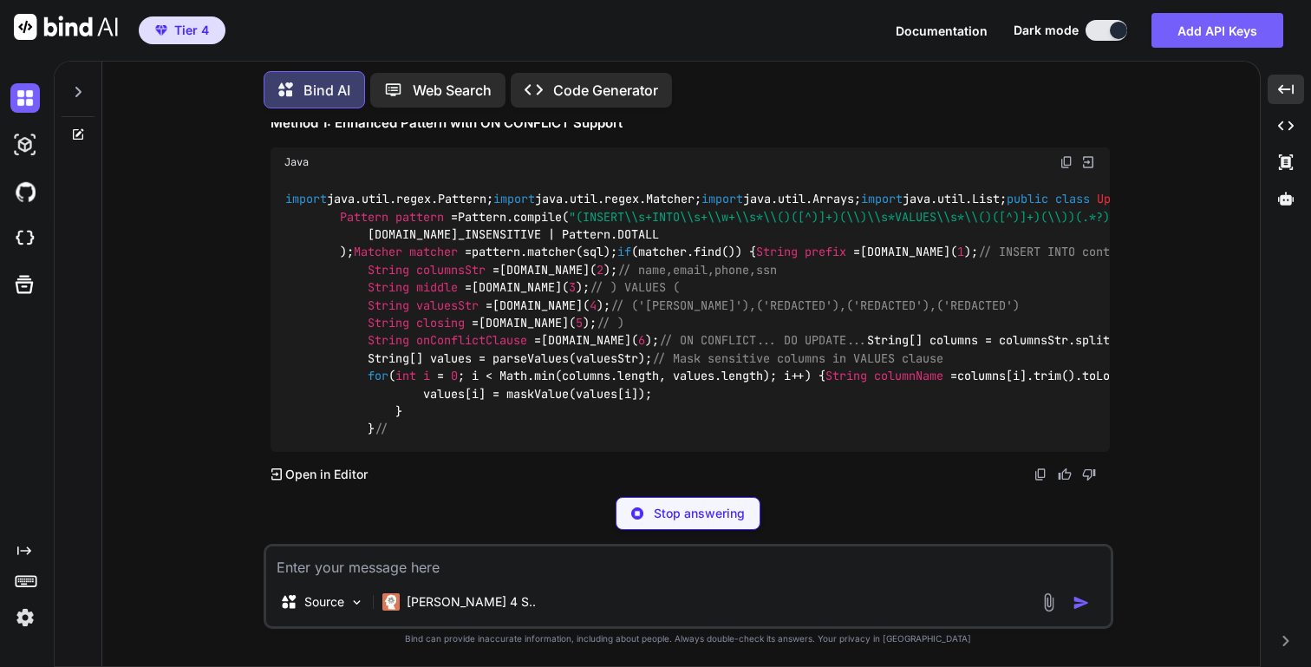
scroll to position [27595, 0]
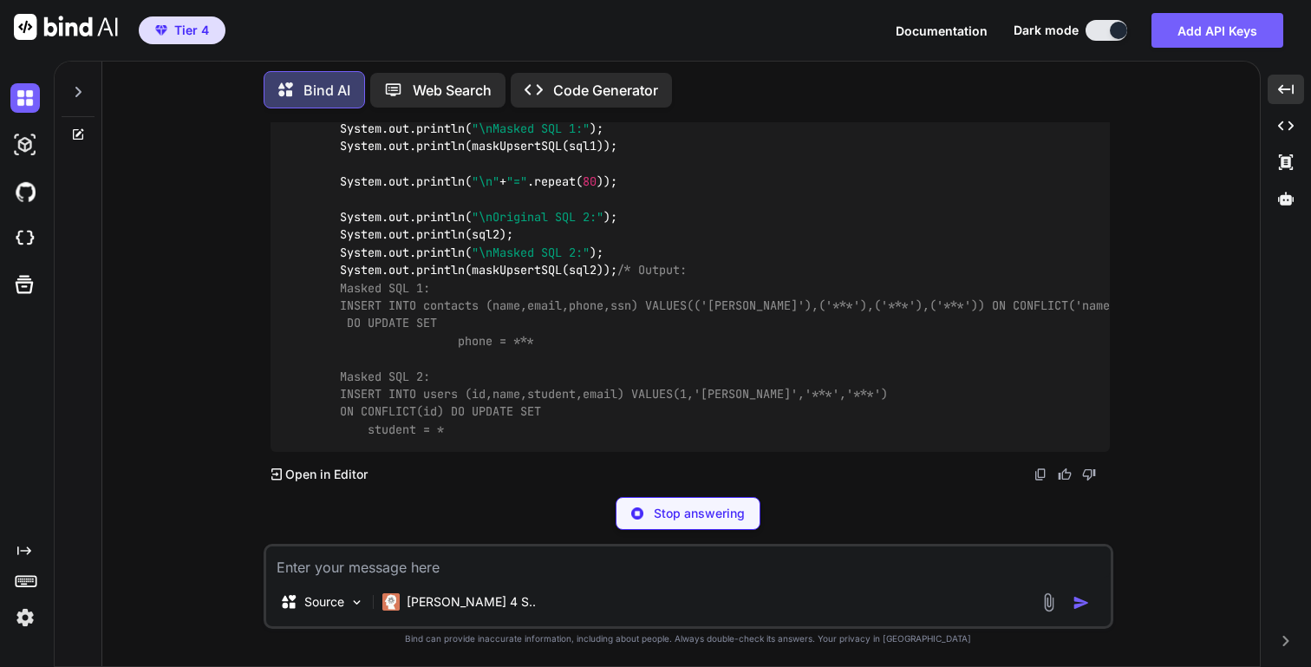
drag, startPoint x: 376, startPoint y: 193, endPoint x: 971, endPoint y: 184, distance: 594.2
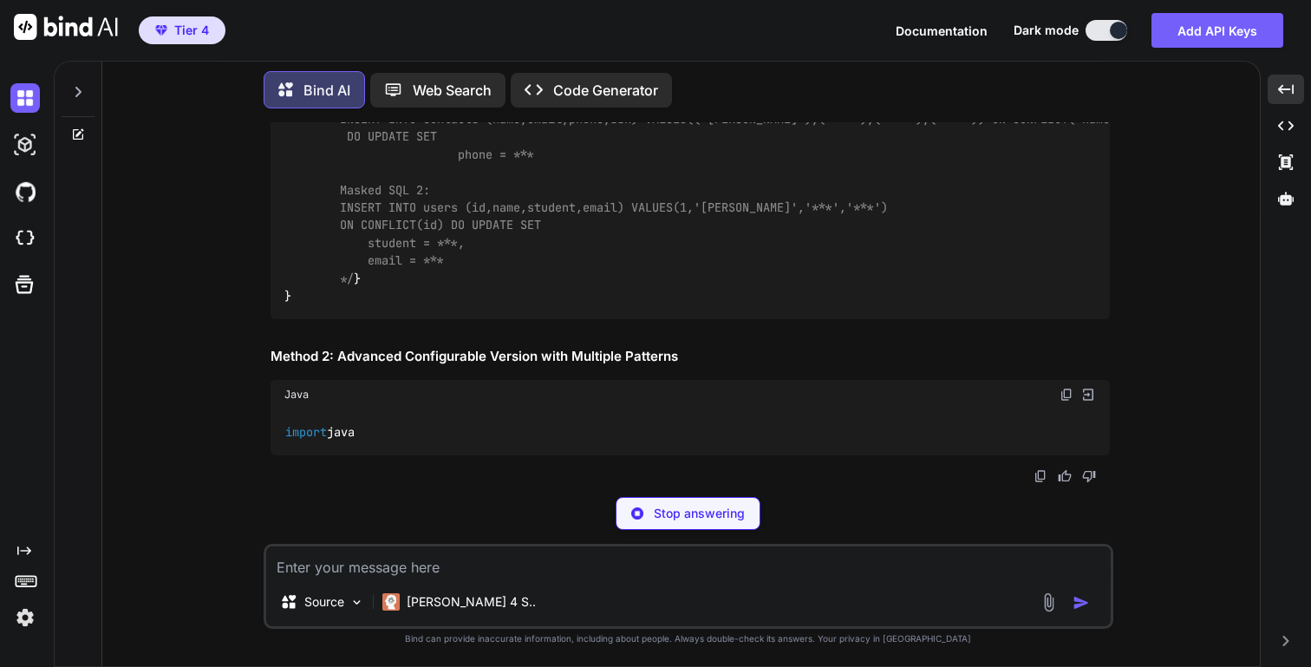
copy span "(INSERT\\s+INTO\\s+\\w+\\s*\\()([^)]+)(\\)\\s*VALUES\\s*\\()([^)]+)(\\))(.*?)(?…"
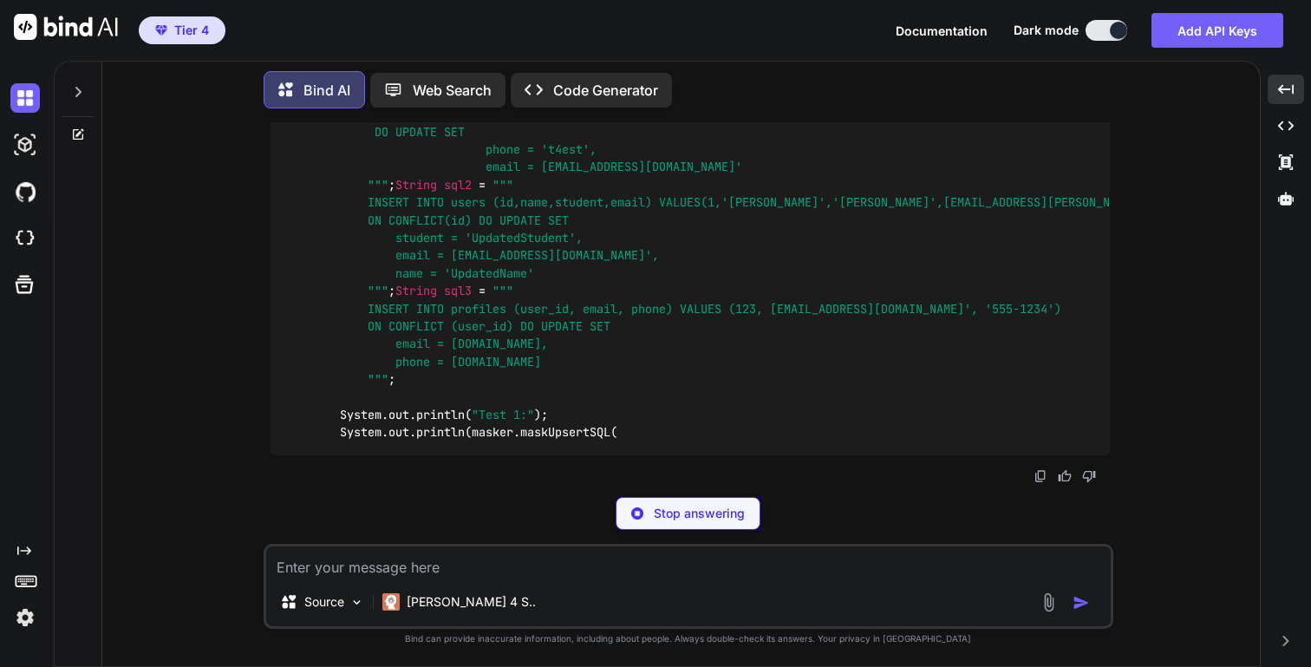
drag, startPoint x: 976, startPoint y: 184, endPoint x: 383, endPoint y: 184, distance: 593.3
copy span "INSERT\\s+INTO\\s+\\w+\\s*\\()([^)]+)(\\)\\s*VALUES\\s*\\()([^)]+)(\\))(.*?)(?:…"
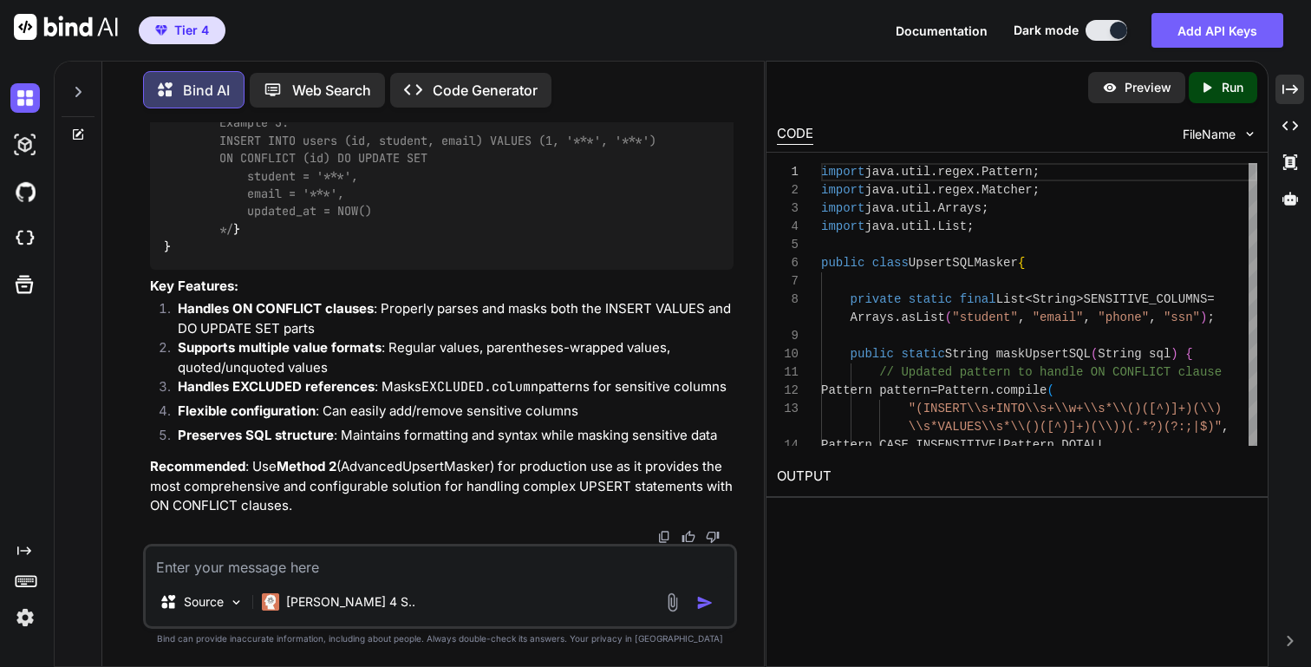
scroll to position [0, 364]
drag, startPoint x: 254, startPoint y: 188, endPoint x: 489, endPoint y: 191, distance: 235.1
copy span "(INSERT\\s+INTO\\s+\\w+\\s*\\()([^)]+)(\\)\\s*VALUES\\s*\\()([^)]+)(\\))(.*?)(?…"
